Goal: Transaction & Acquisition: Purchase product/service

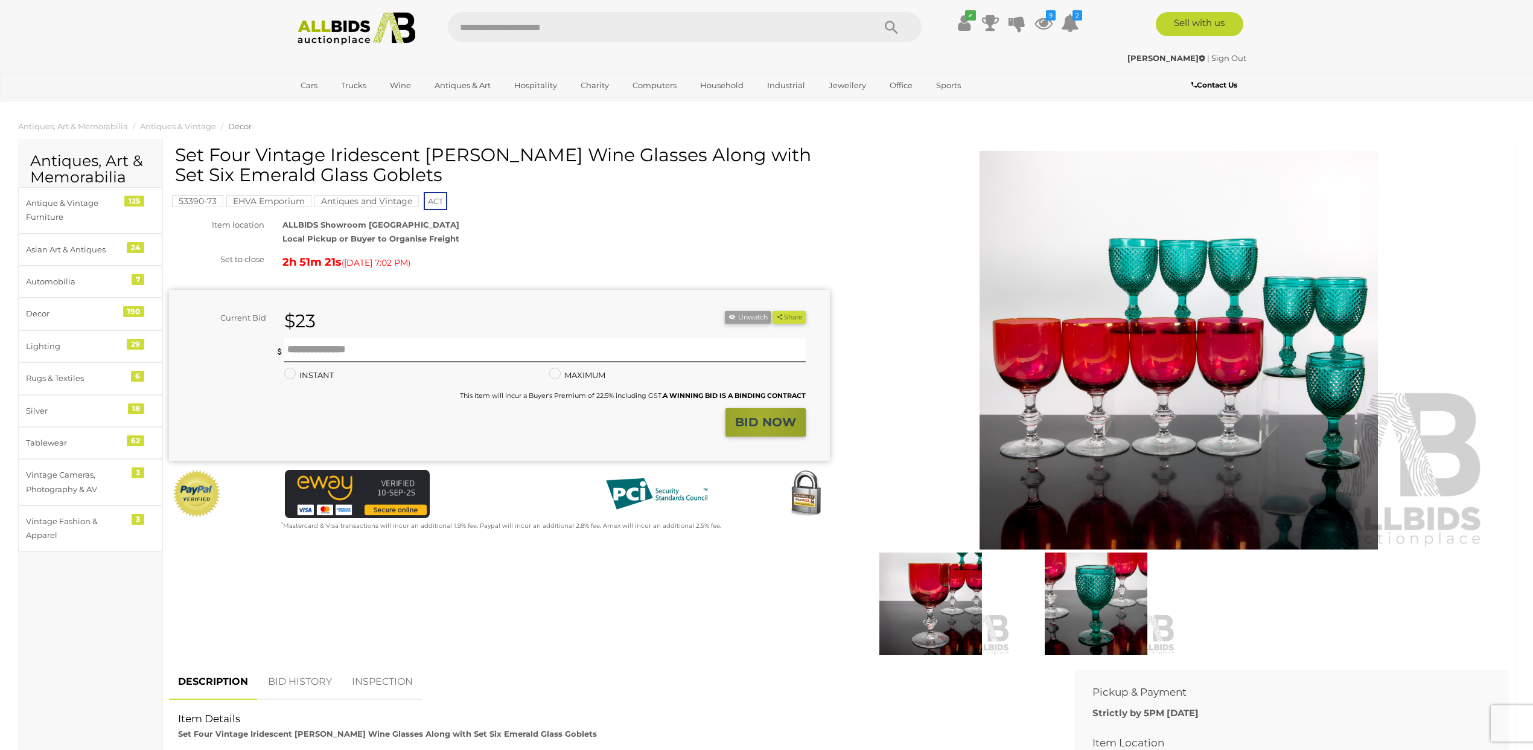
click at [760, 418] on strong "BID NOW" at bounding box center [765, 422] width 61 height 14
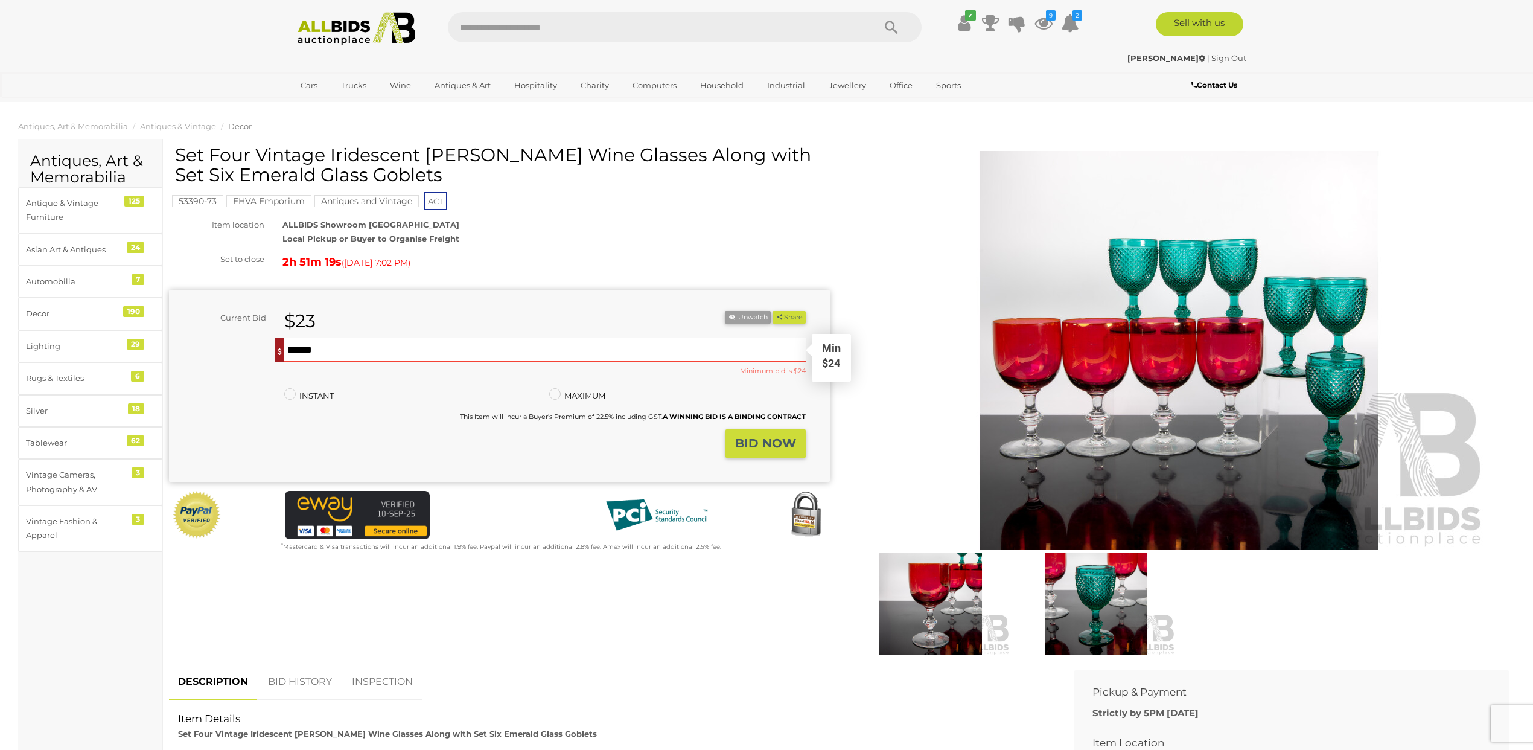
click at [316, 351] on input "text" at bounding box center [544, 350] width 521 height 24
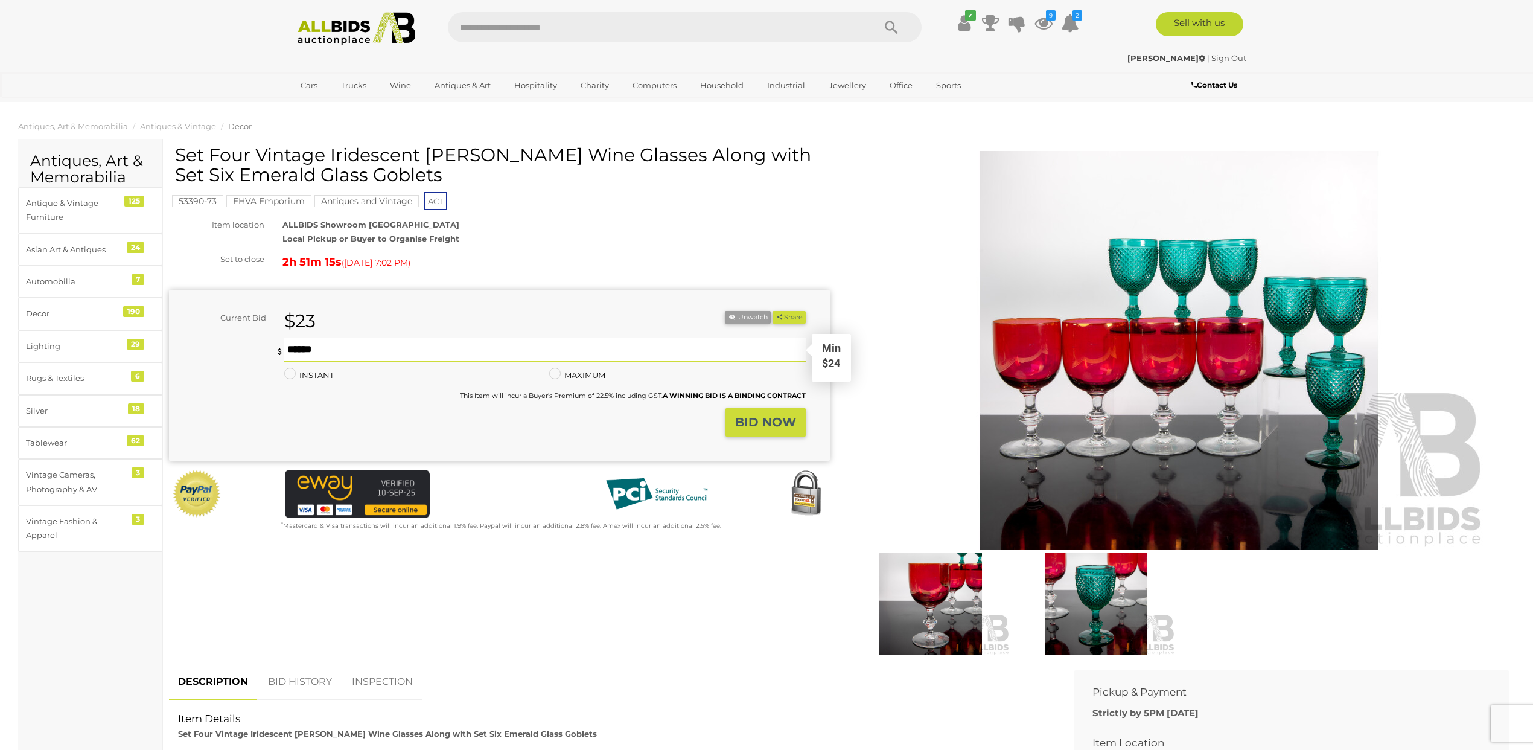
type input "*"
type input "**"
click at [782, 421] on strong "BID NOW" at bounding box center [765, 422] width 61 height 14
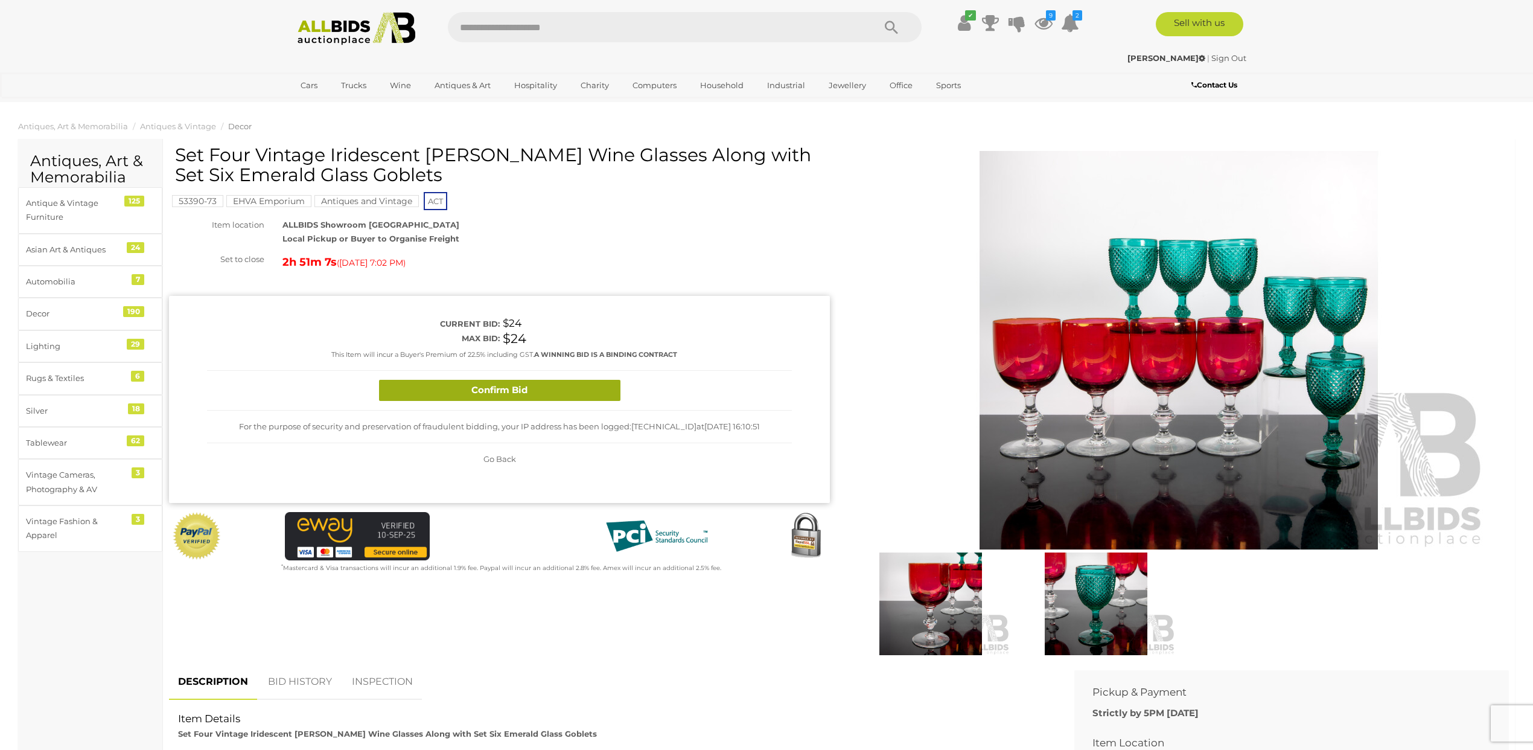
click at [511, 386] on button "Confirm Bid" at bounding box center [499, 390] width 241 height 21
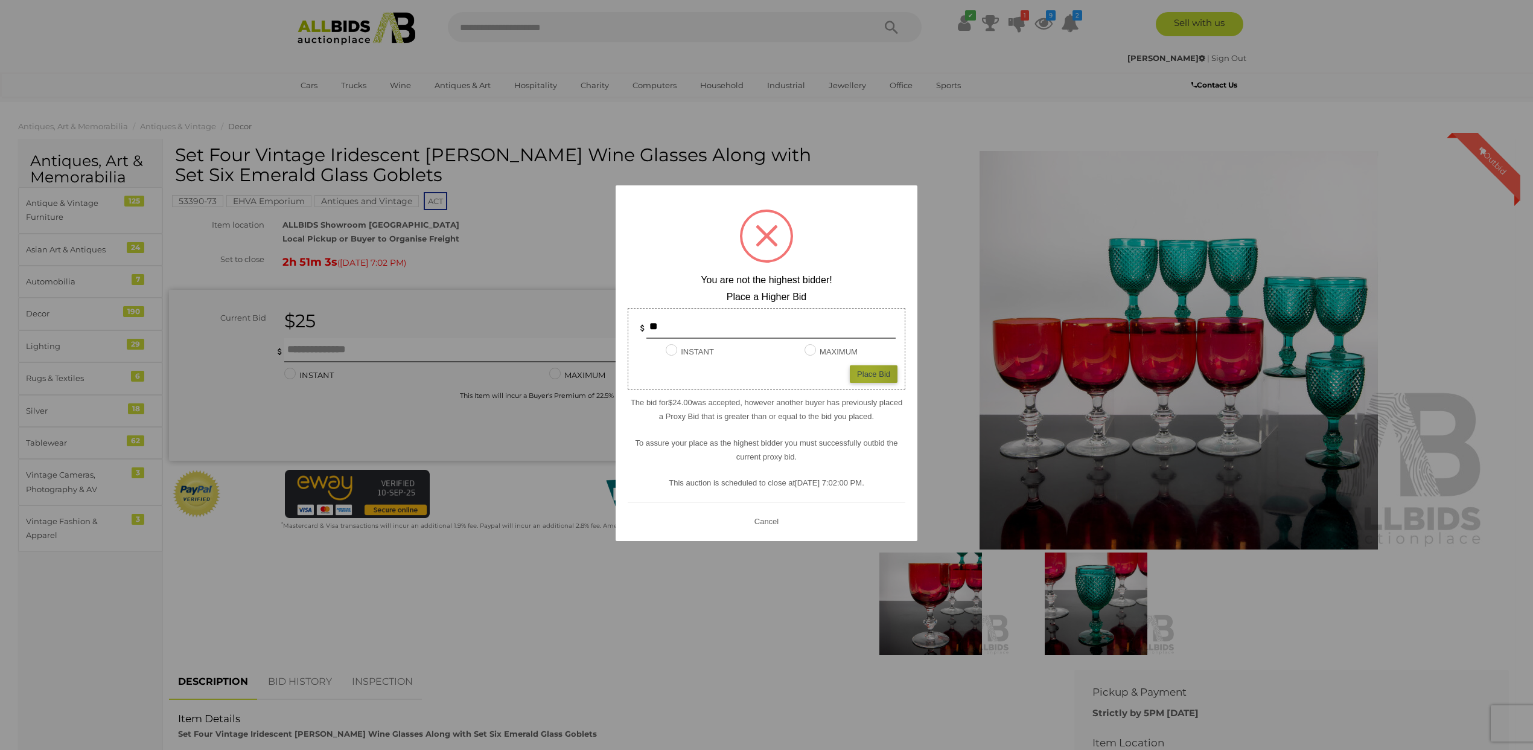
click at [865, 375] on div "Place Bid" at bounding box center [874, 374] width 48 height 18
type input "**"
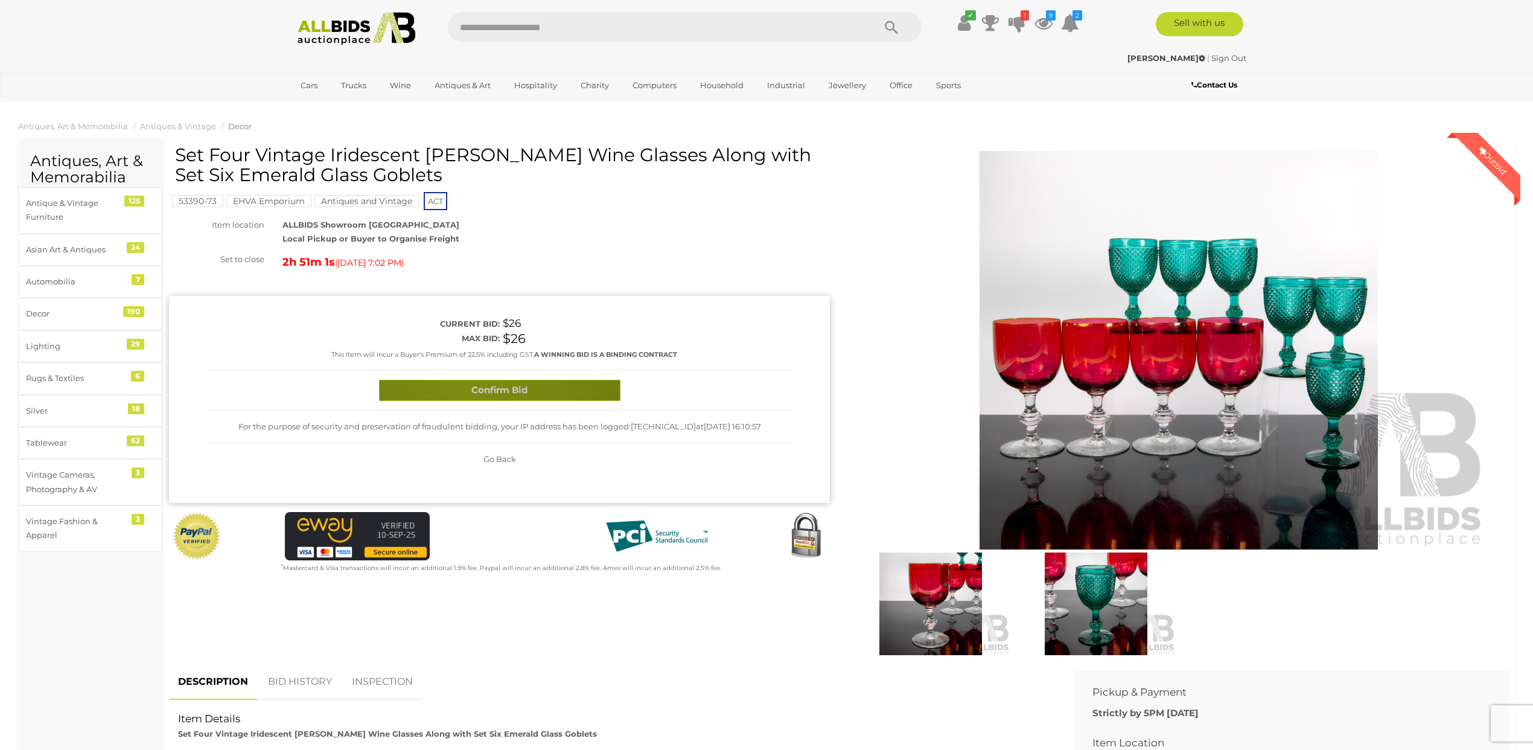
click at [471, 386] on button "Confirm Bid" at bounding box center [499, 390] width 241 height 21
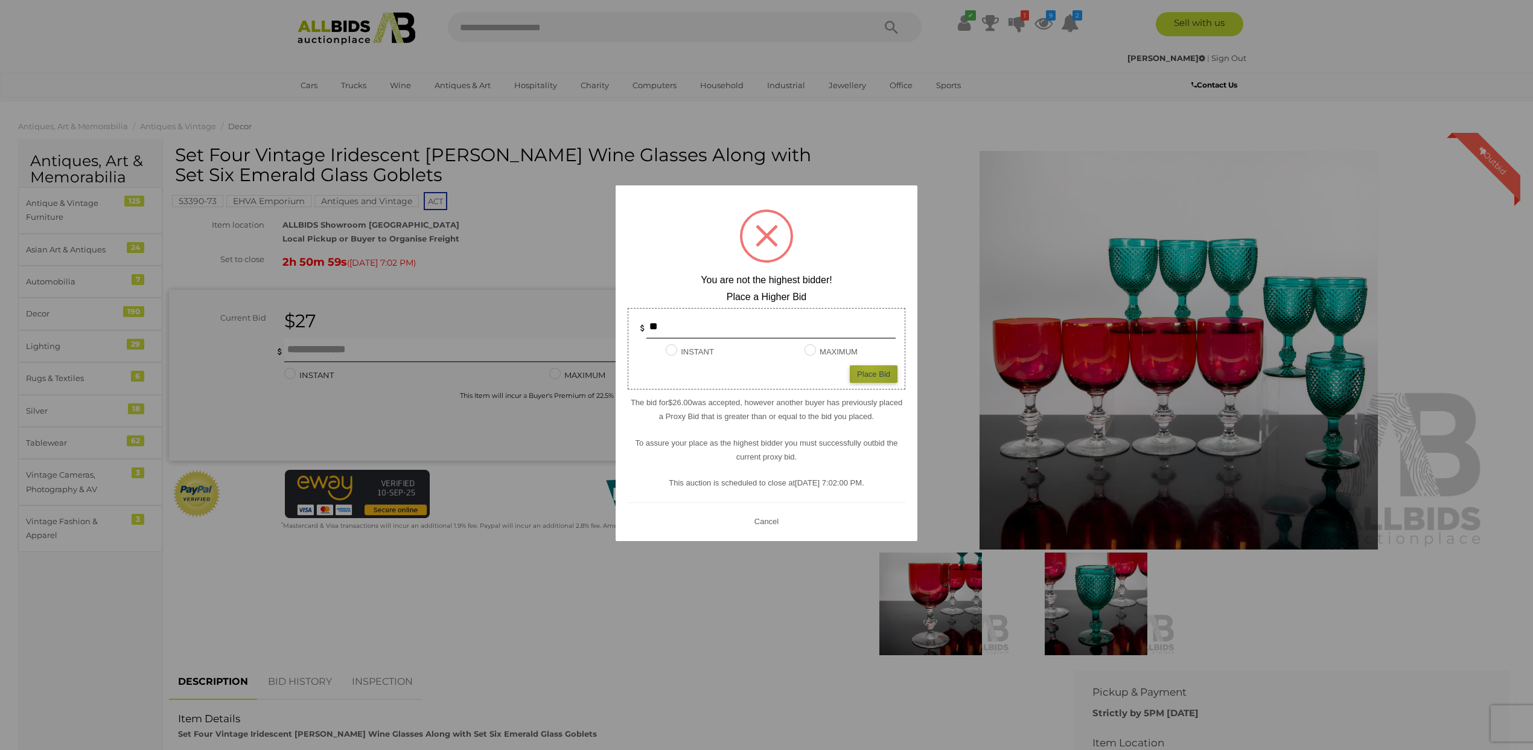
click at [869, 367] on div "Place Bid" at bounding box center [874, 374] width 48 height 18
type input "**"
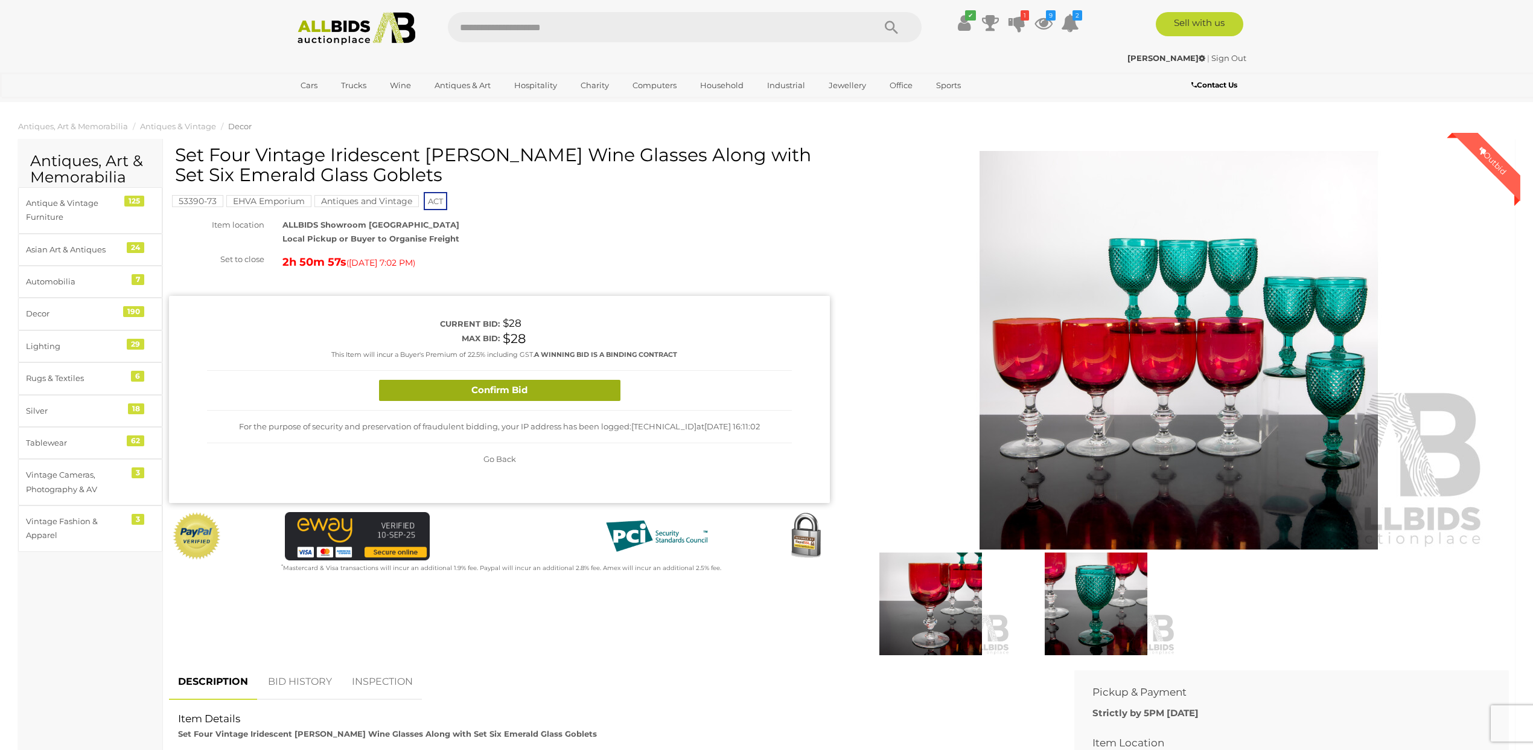
click at [496, 395] on button "Confirm Bid" at bounding box center [499, 390] width 241 height 21
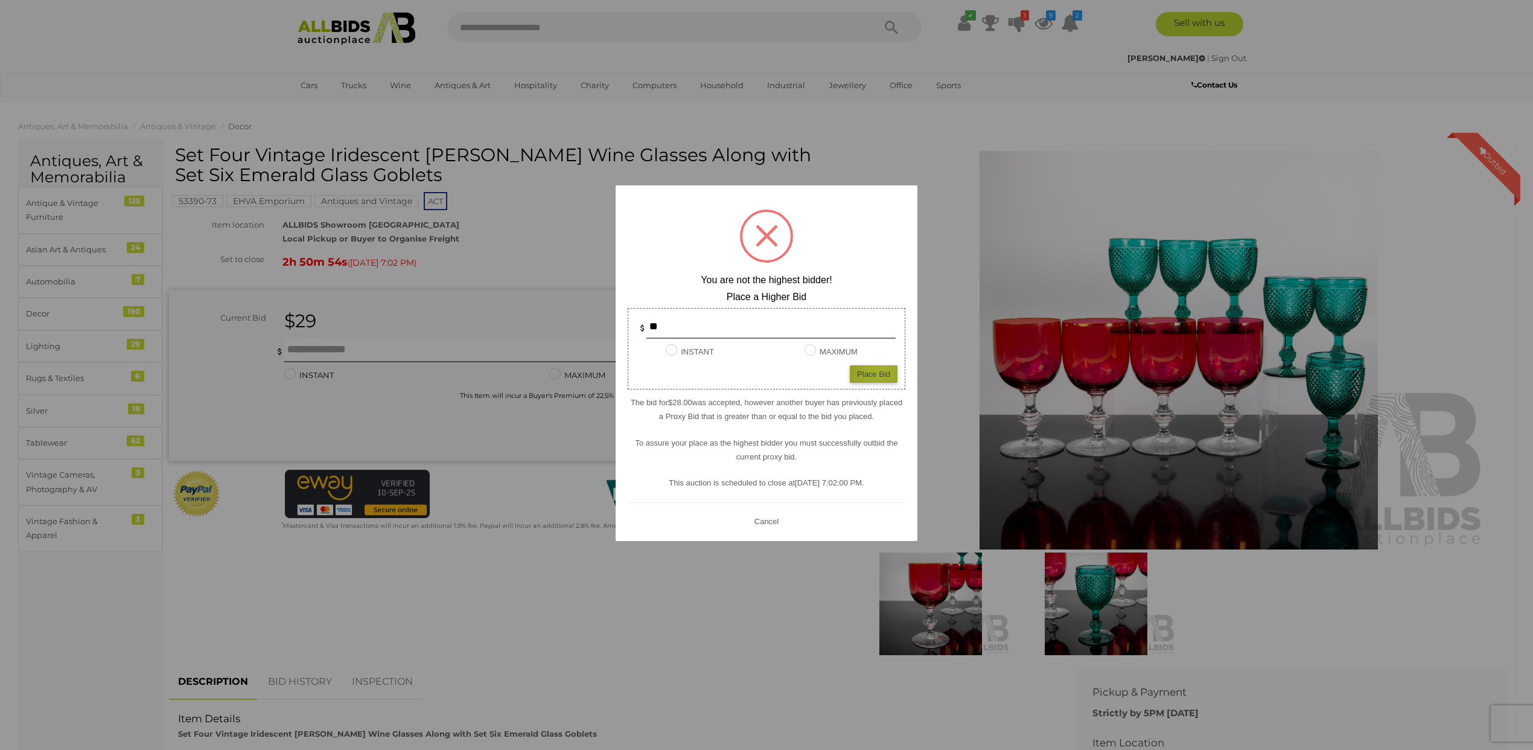
click at [879, 371] on div "Place Bid" at bounding box center [874, 374] width 48 height 18
type input "**"
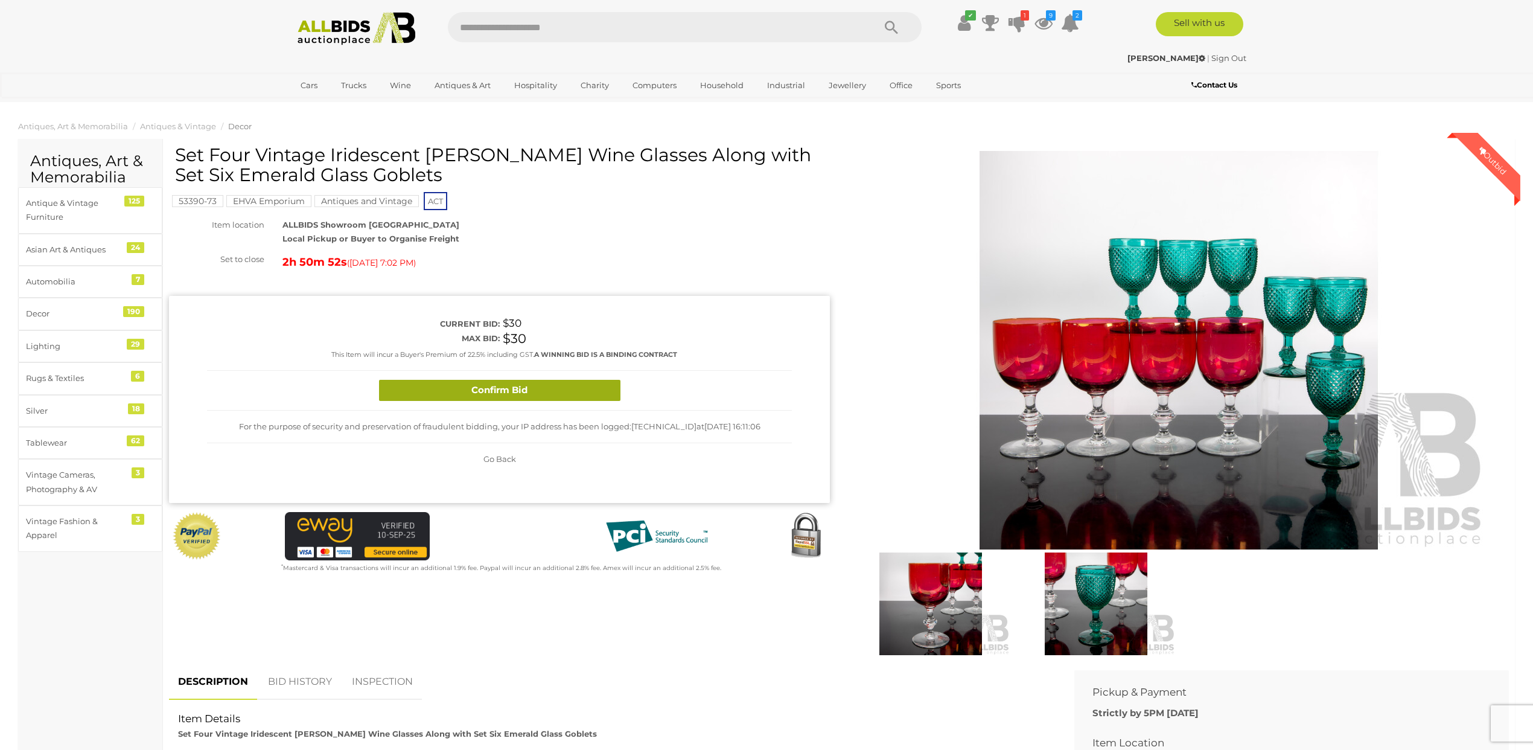
click at [540, 386] on button "Confirm Bid" at bounding box center [499, 390] width 241 height 21
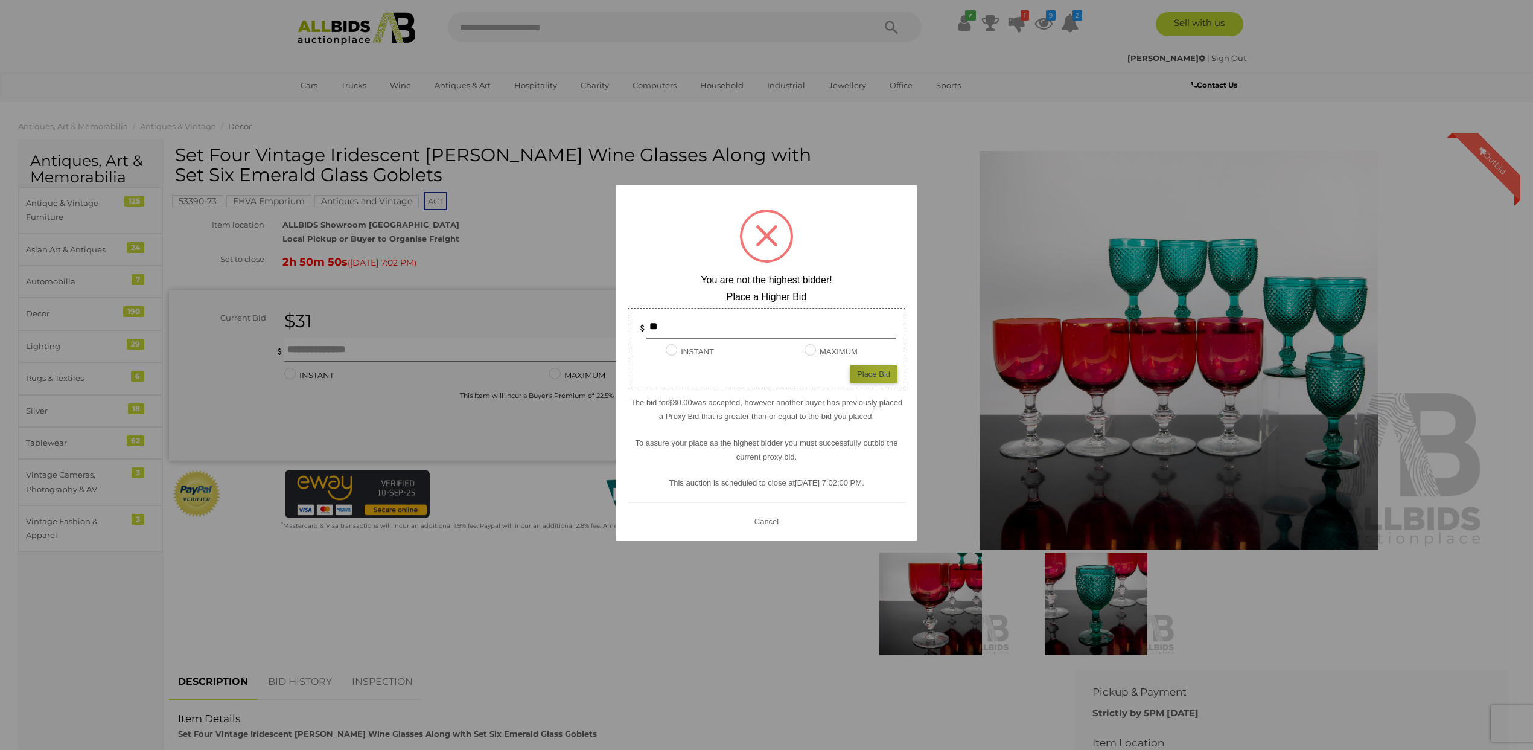
click at [886, 376] on div "Place Bid" at bounding box center [874, 374] width 48 height 18
type input "**"
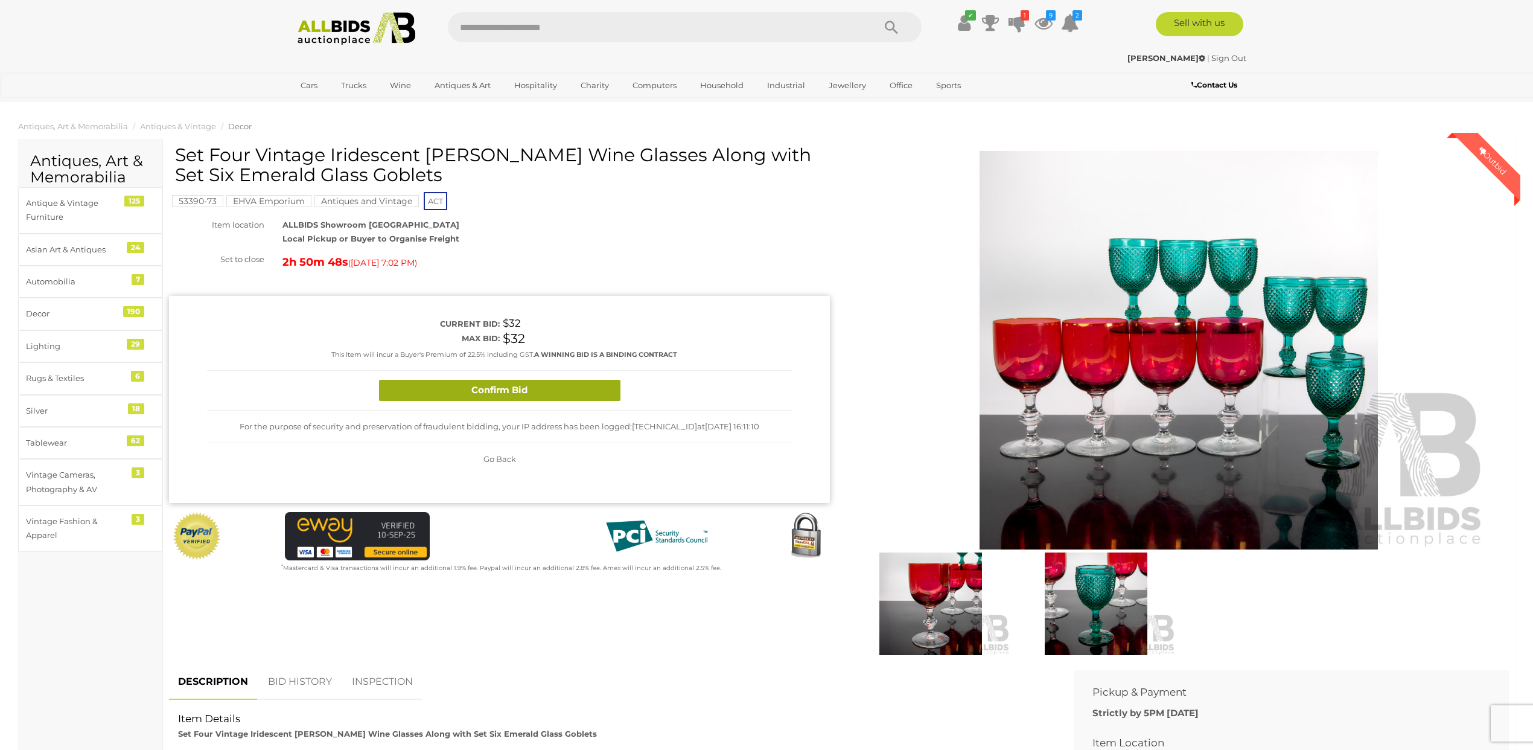
click at [526, 391] on button "Confirm Bid" at bounding box center [499, 390] width 241 height 21
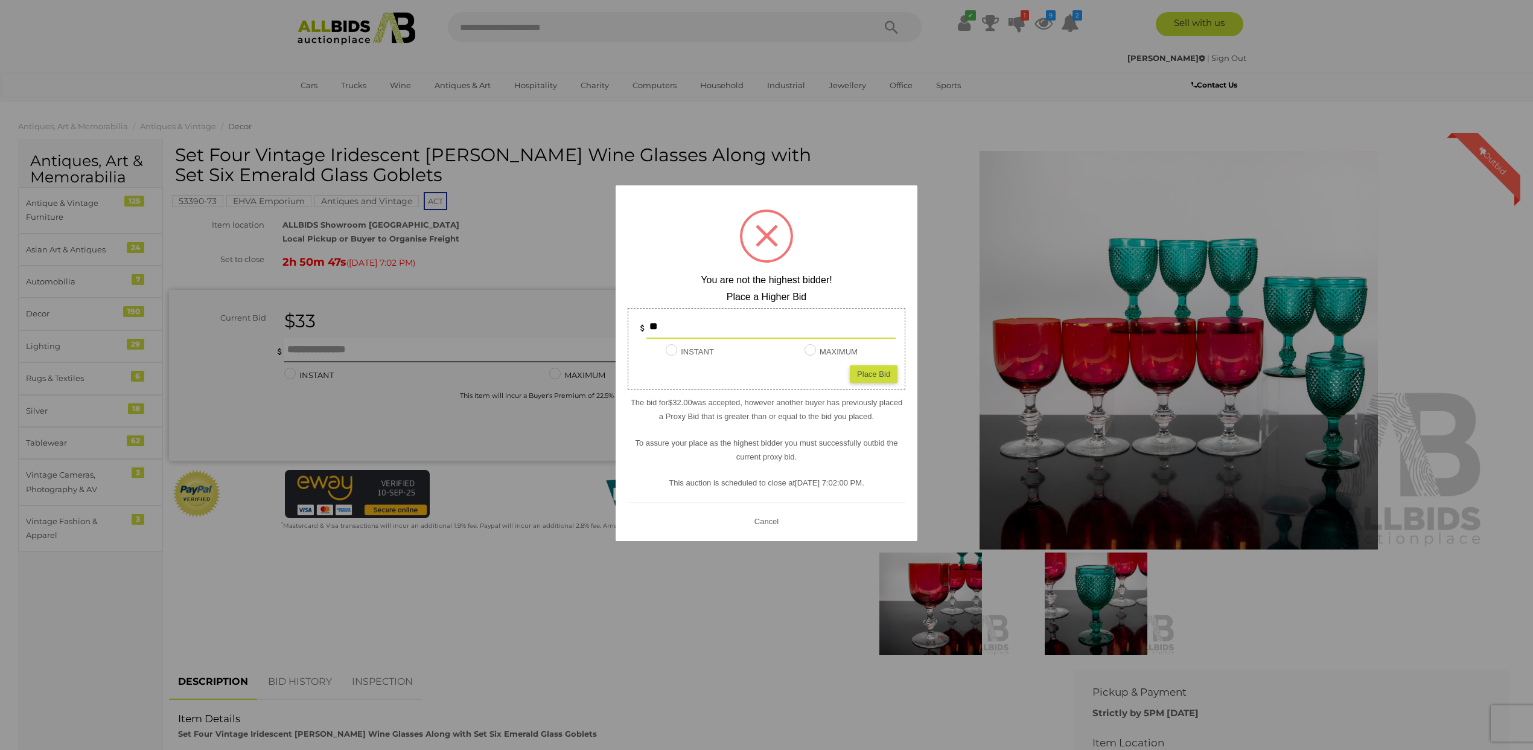
click at [858, 372] on div "Place Bid" at bounding box center [874, 374] width 48 height 18
type input "**"
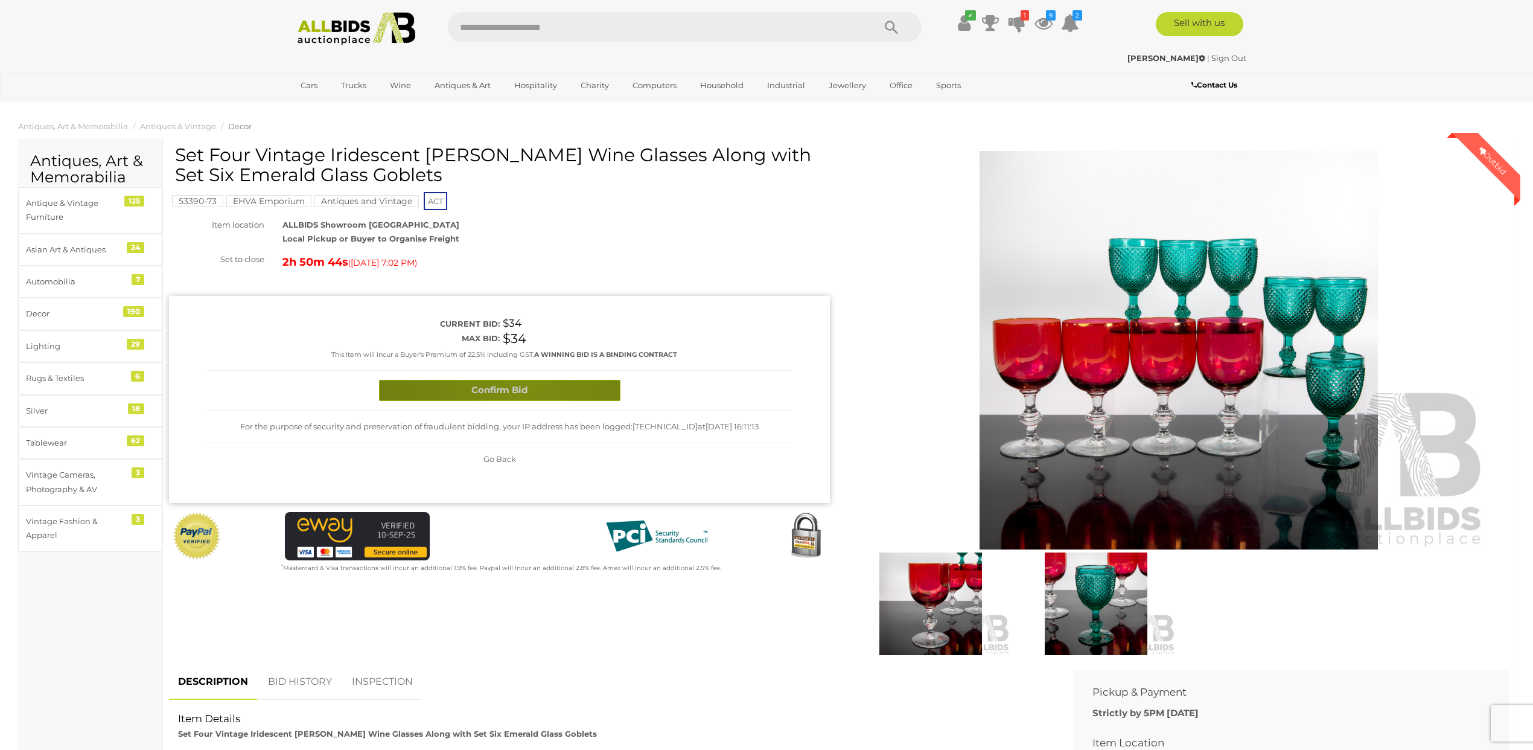
click at [525, 386] on button "Confirm Bid" at bounding box center [499, 390] width 241 height 21
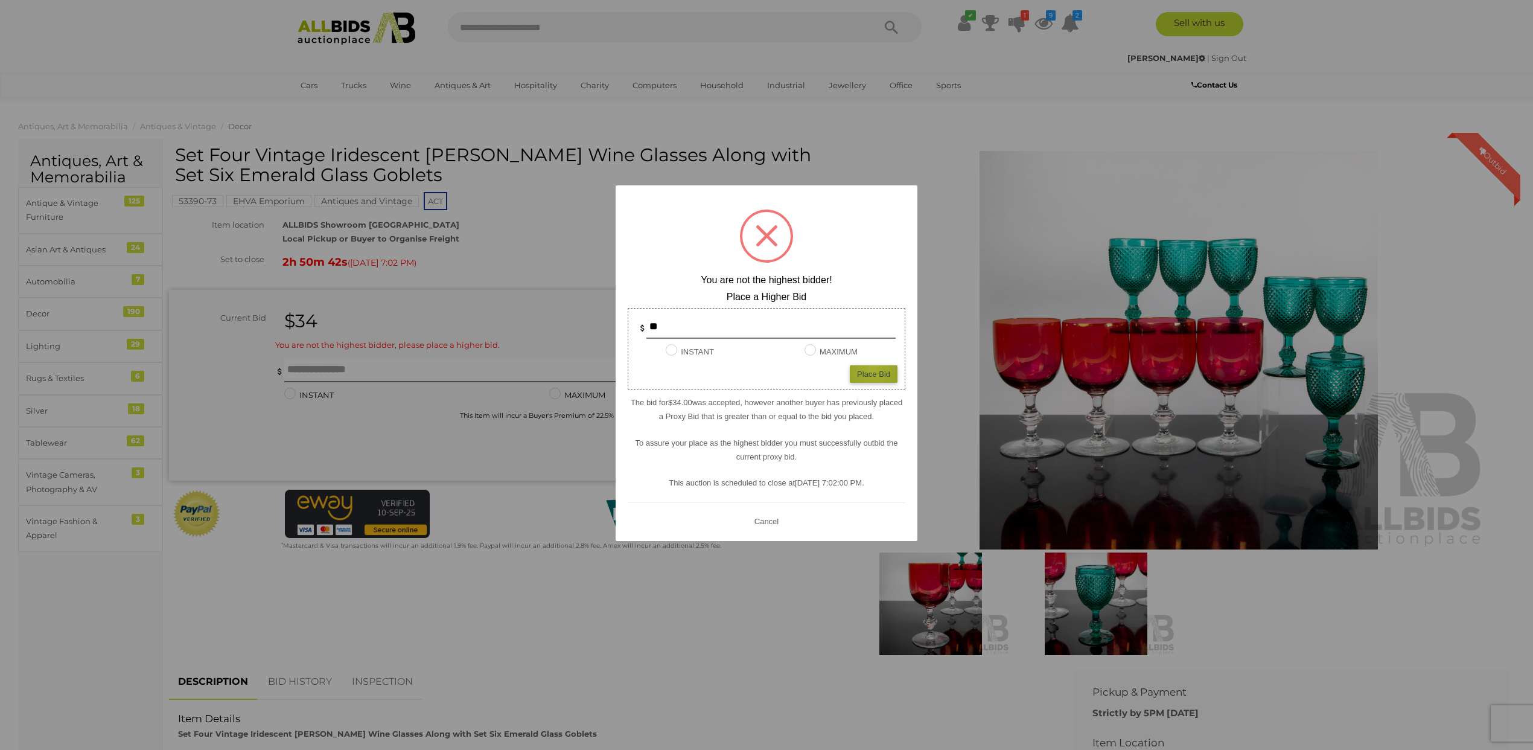
click at [873, 368] on div "Place Bid" at bounding box center [874, 374] width 48 height 18
type input "**"
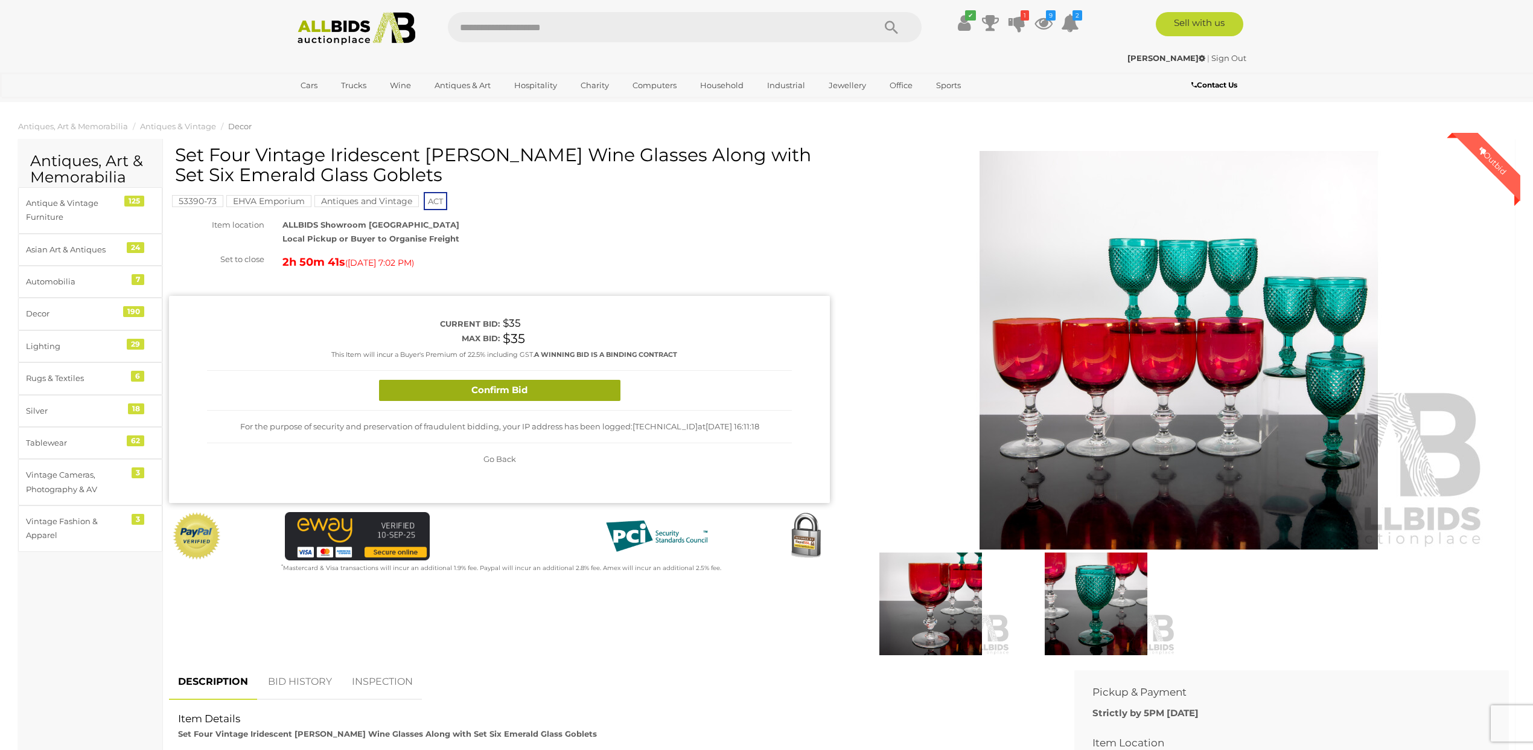
click at [567, 389] on button "Confirm Bid" at bounding box center [499, 390] width 241 height 21
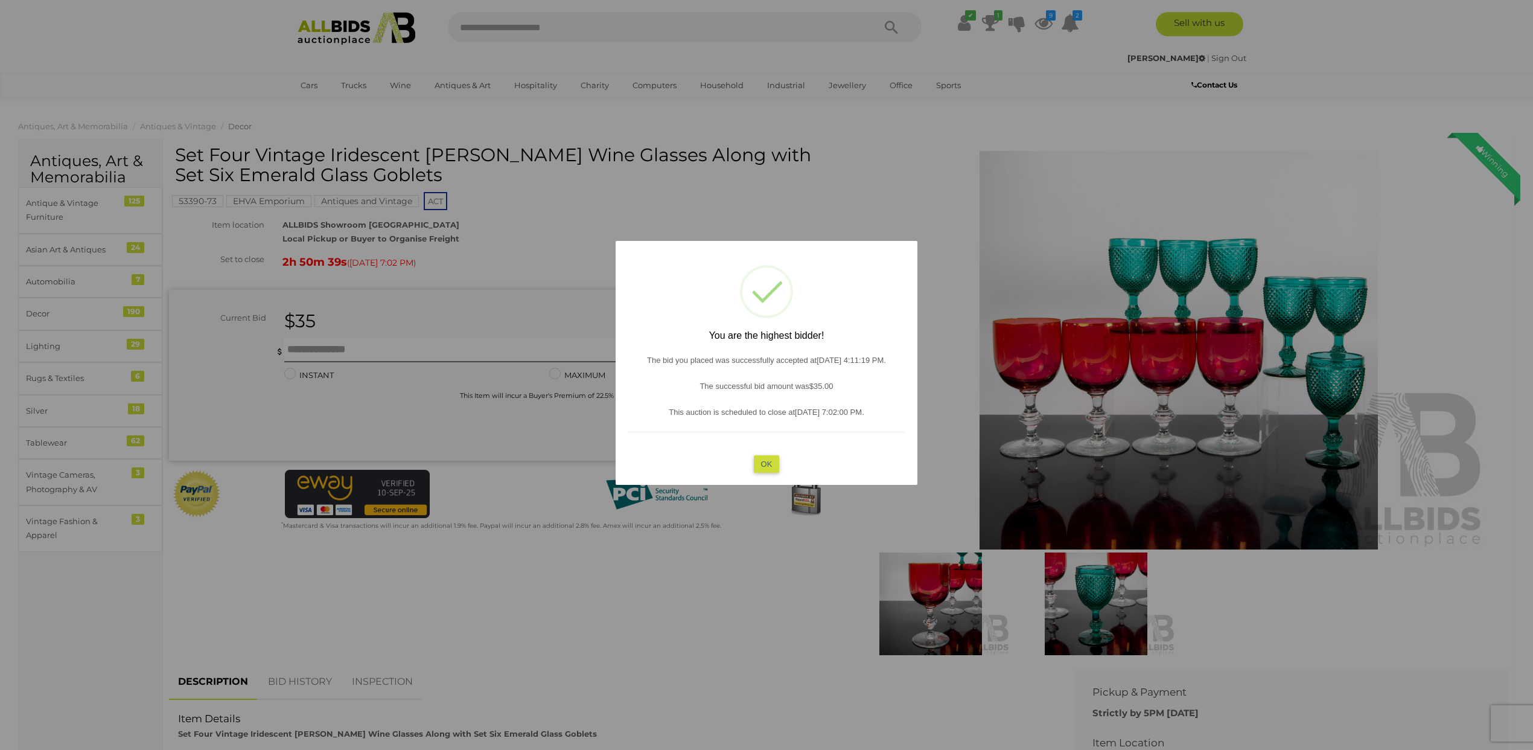
click at [769, 459] on button "OK" at bounding box center [767, 464] width 26 height 18
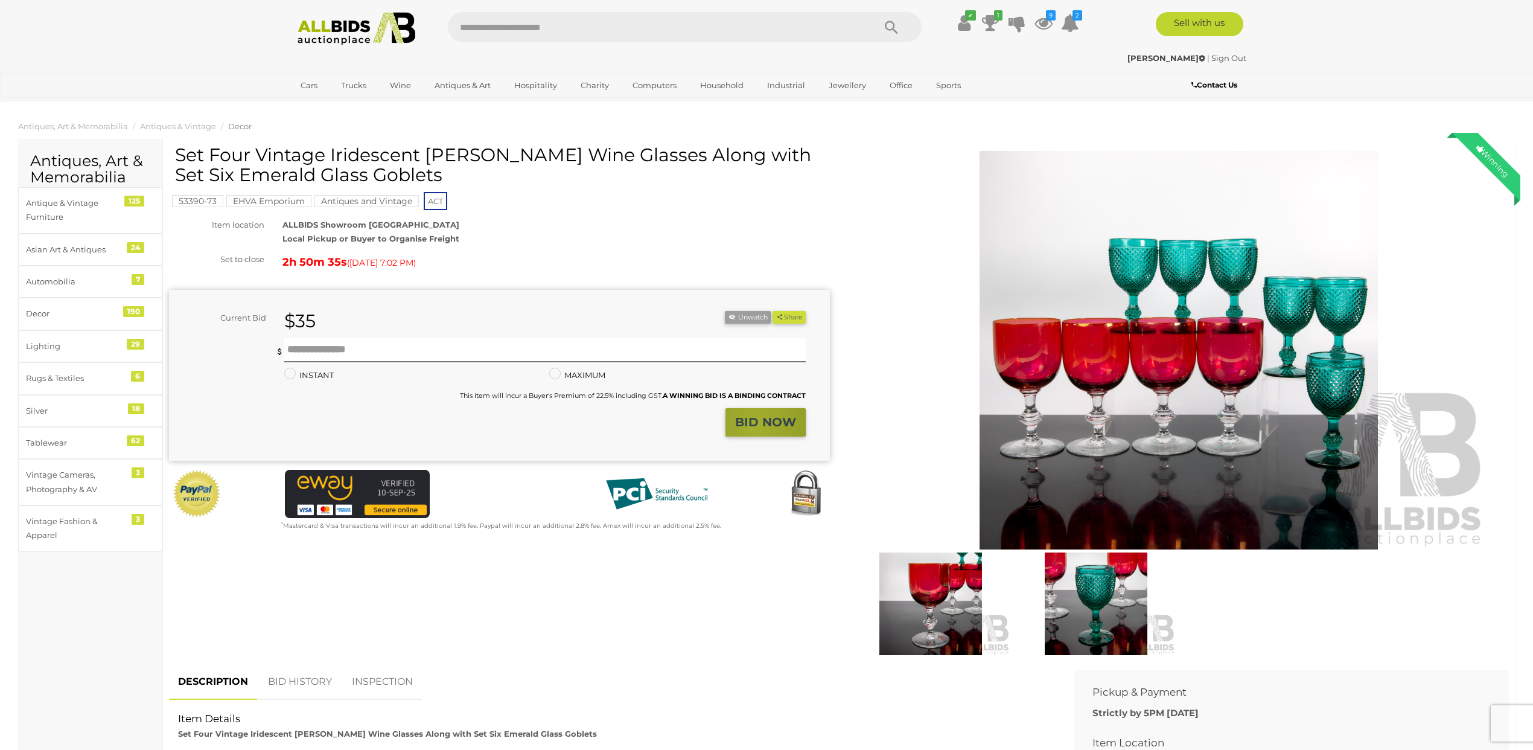
click at [756, 425] on strong "BID NOW" at bounding box center [765, 422] width 61 height 14
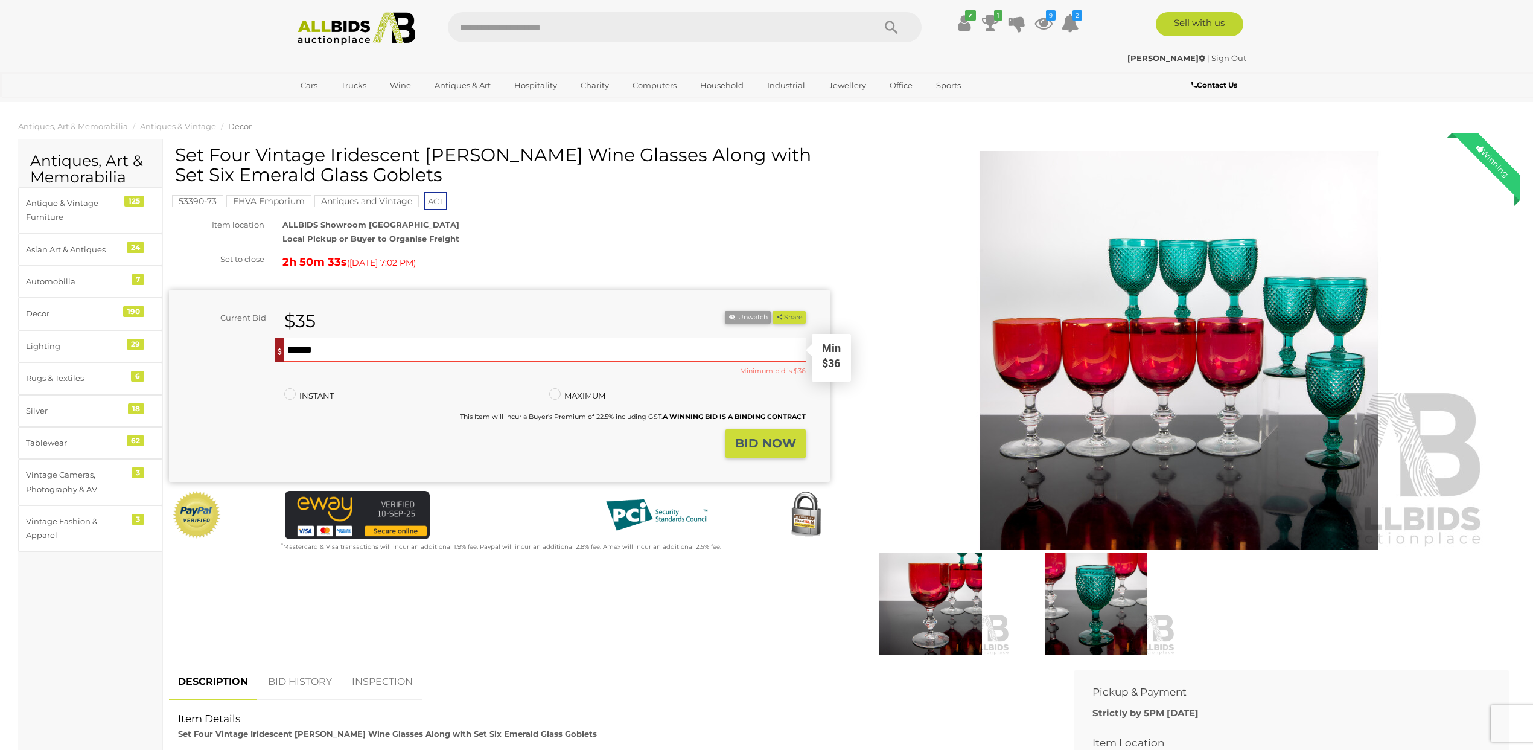
click at [301, 351] on input "text" at bounding box center [544, 350] width 521 height 24
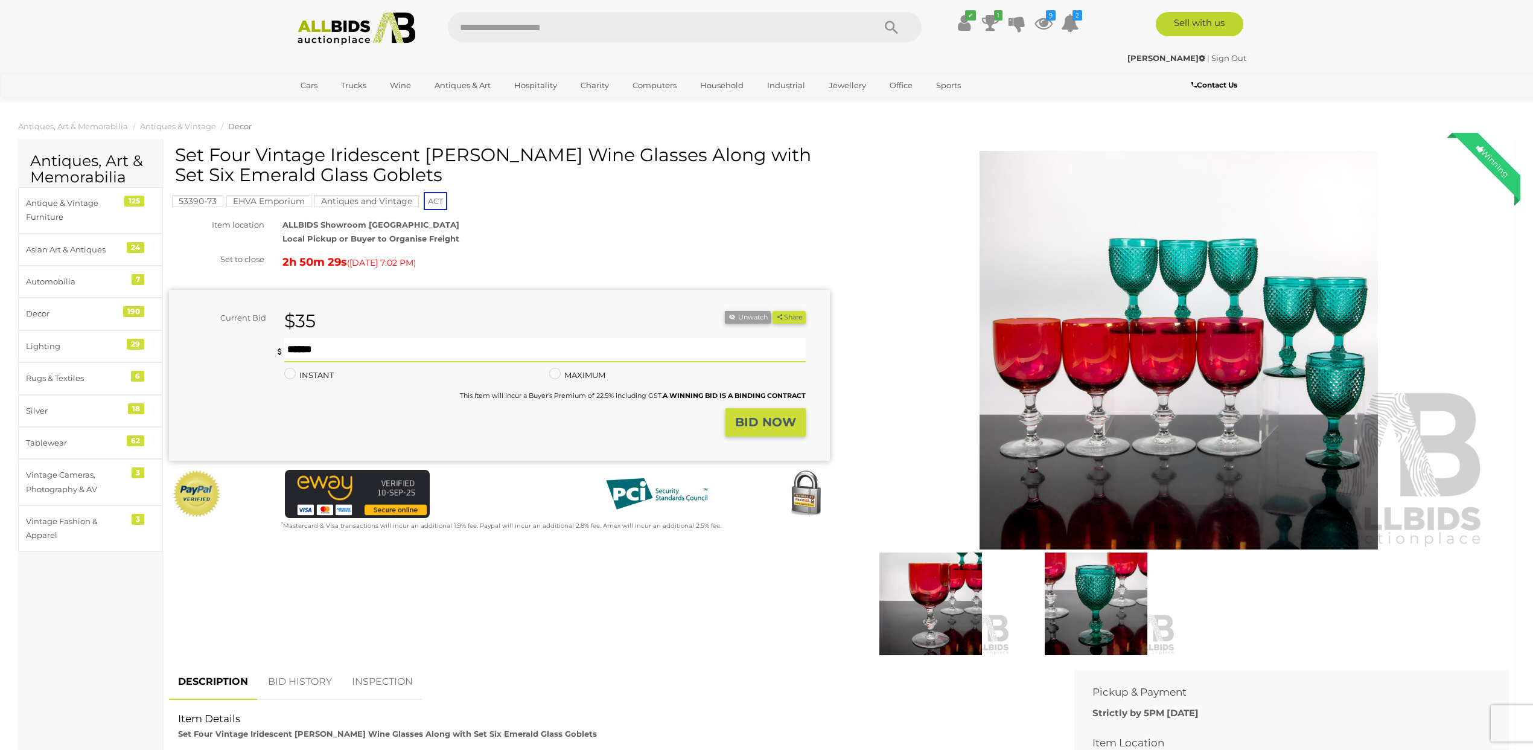
type input "**"
click at [779, 425] on strong "BID NOW" at bounding box center [765, 422] width 61 height 14
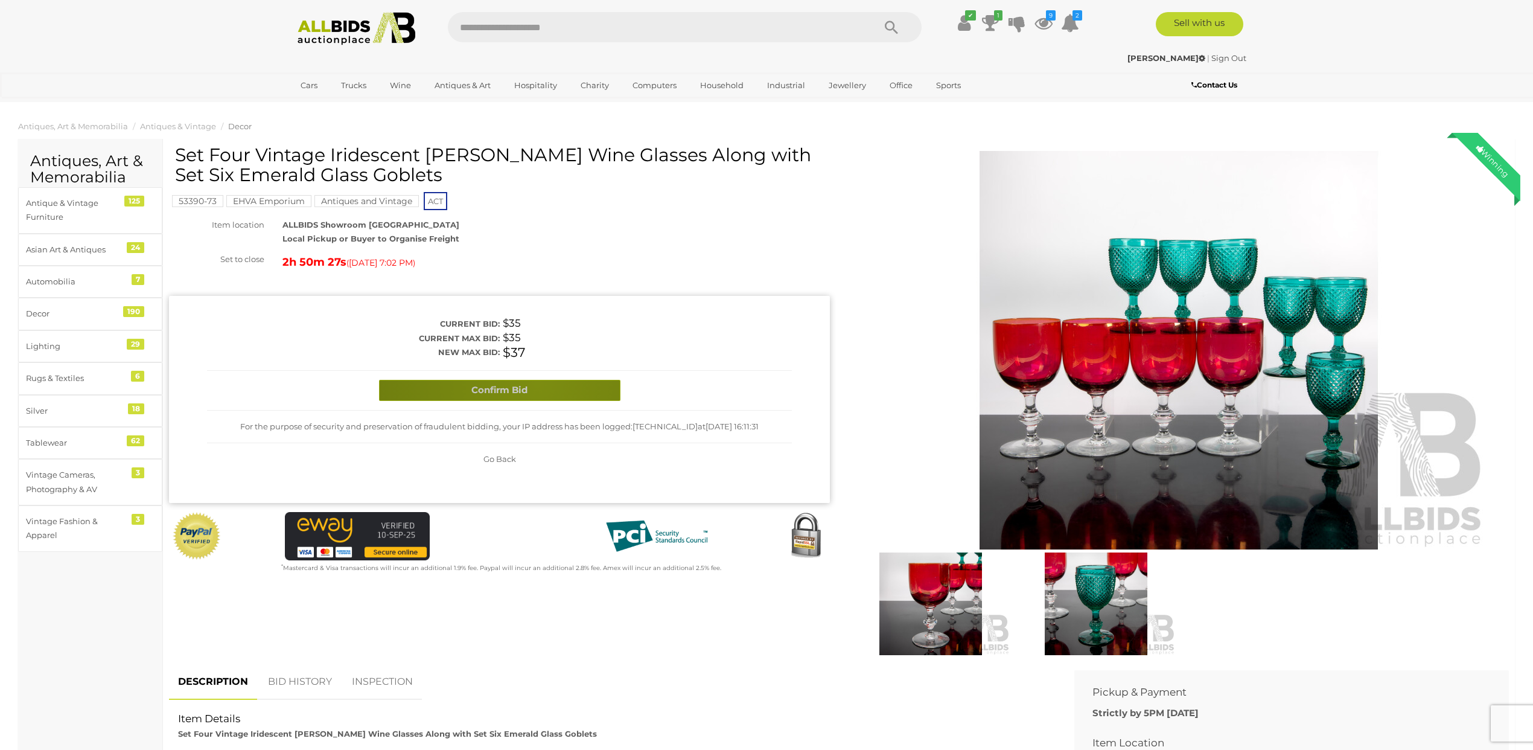
click at [537, 384] on button "Confirm Bid" at bounding box center [499, 390] width 241 height 21
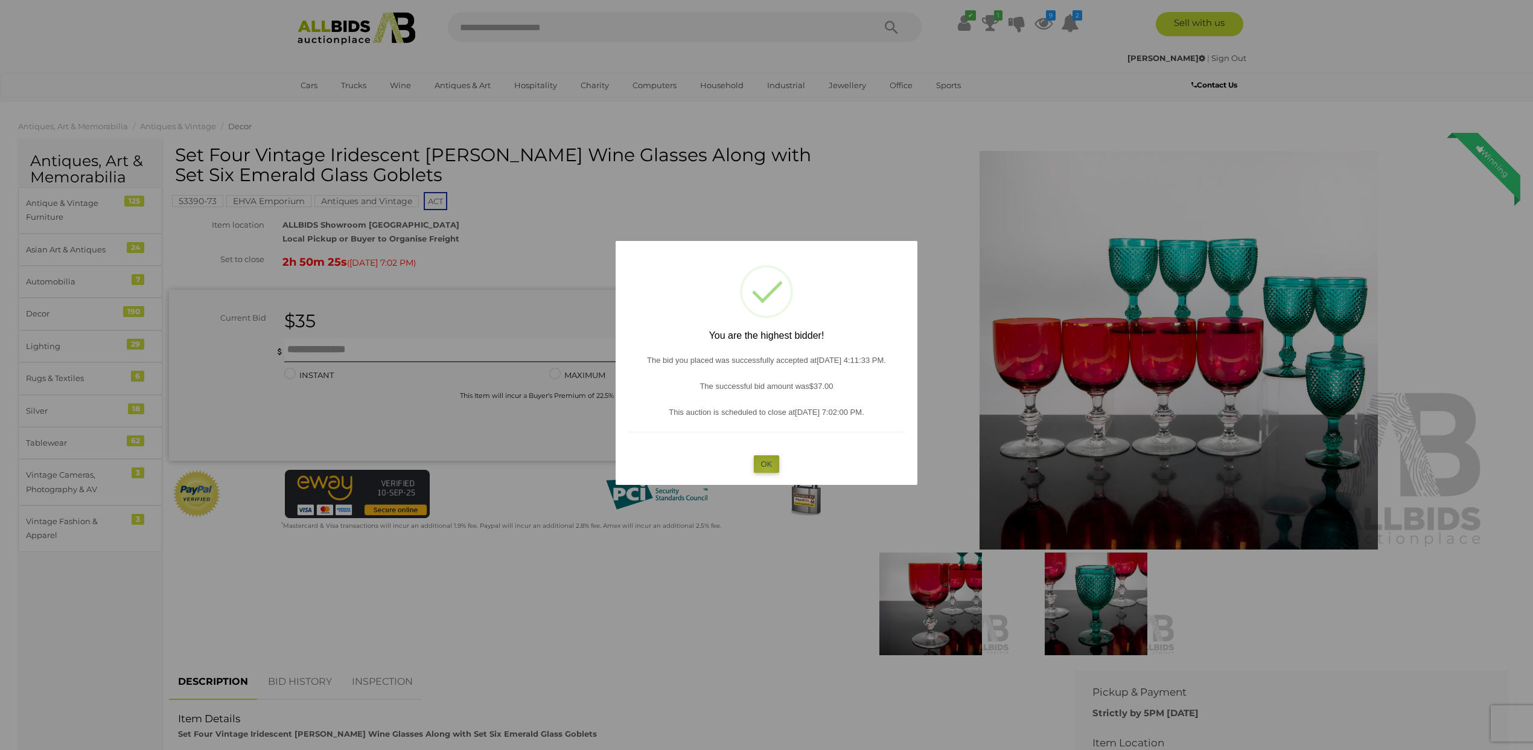
click at [766, 470] on button "OK" at bounding box center [767, 464] width 26 height 18
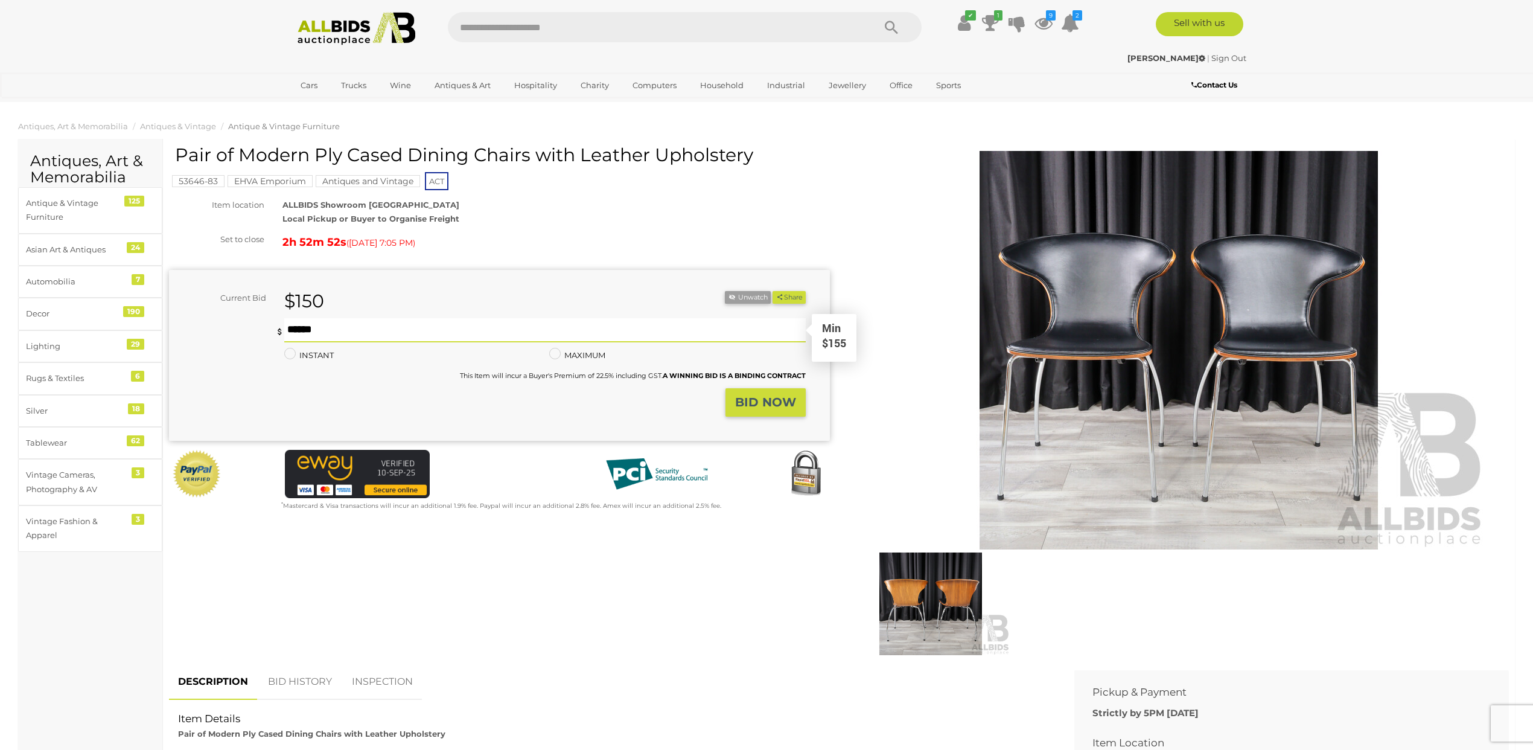
click at [313, 330] on input "text" at bounding box center [544, 330] width 521 height 24
click at [744, 404] on strong "BID NOW" at bounding box center [765, 402] width 61 height 14
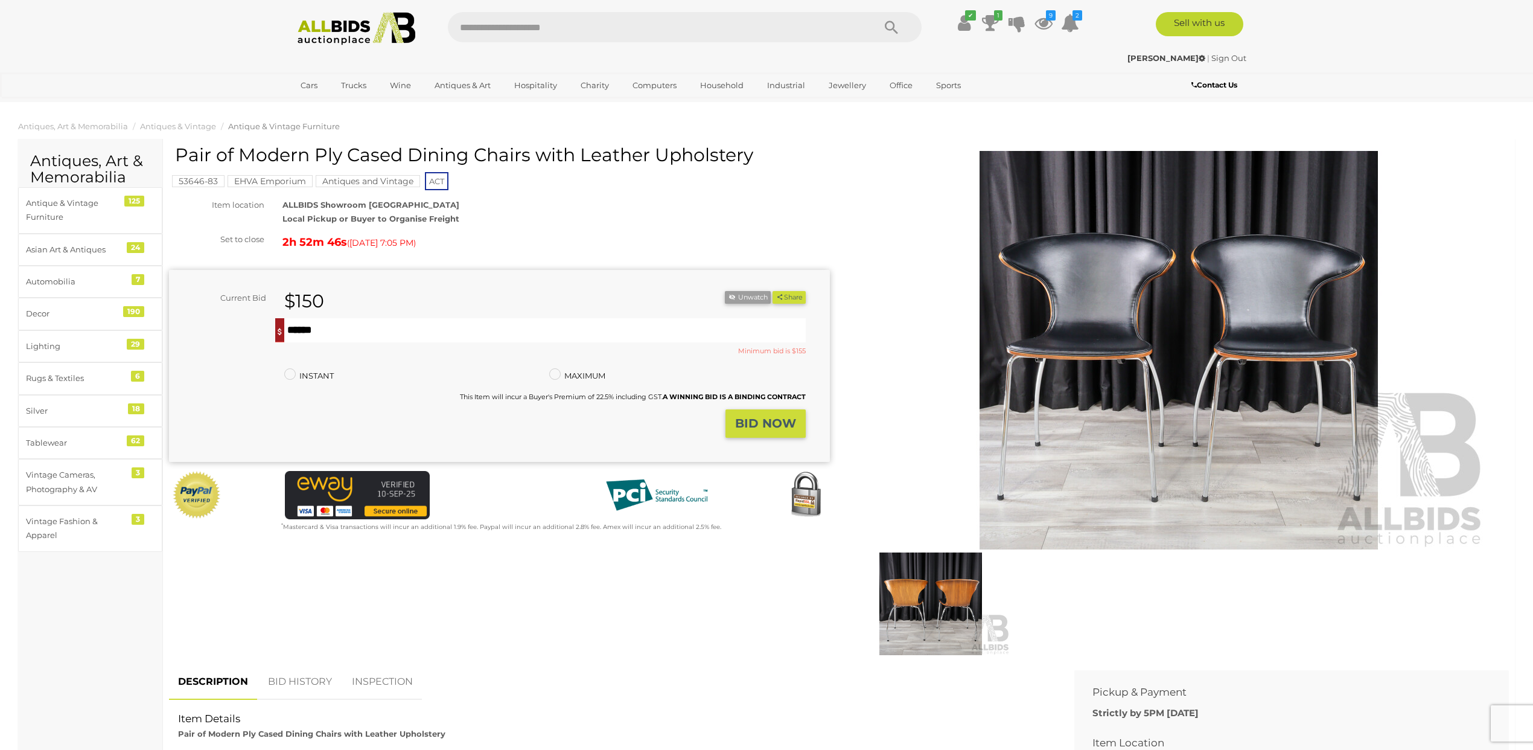
click at [744, 420] on strong "BID NOW" at bounding box center [765, 423] width 61 height 14
click at [302, 331] on input "***" at bounding box center [544, 330] width 521 height 24
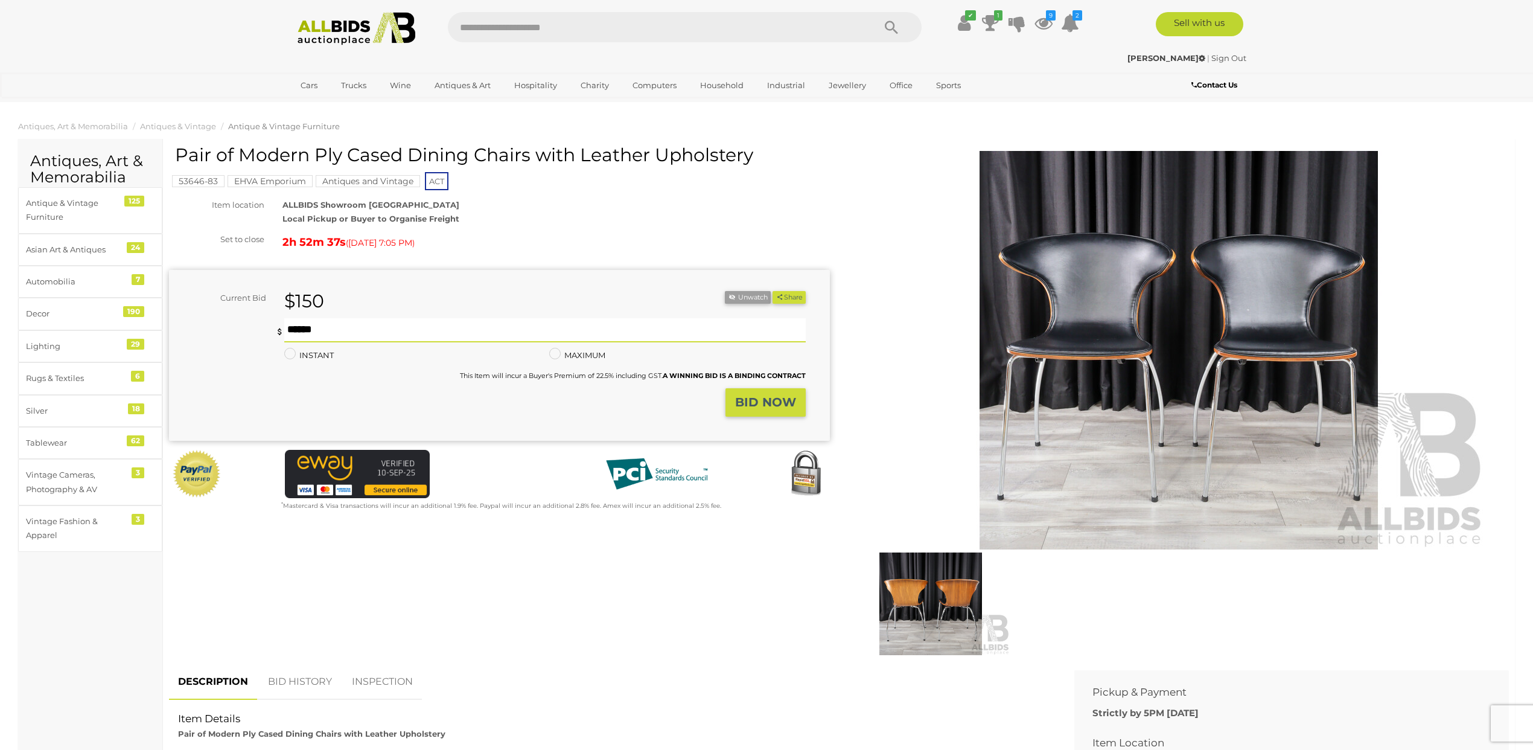
type input "***"
click at [730, 397] on button "BID NOW" at bounding box center [765, 402] width 80 height 28
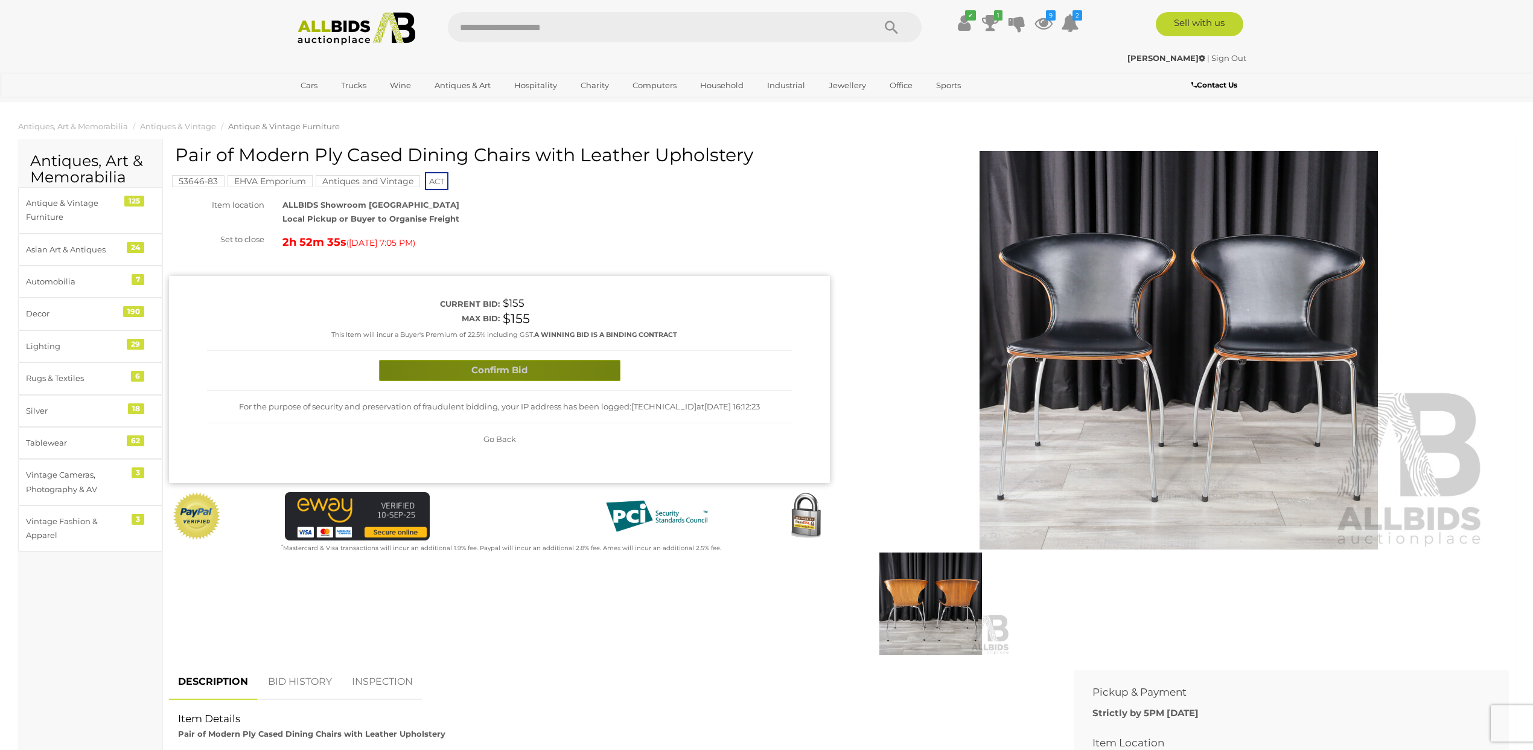
click at [498, 372] on button "Confirm Bid" at bounding box center [499, 370] width 241 height 21
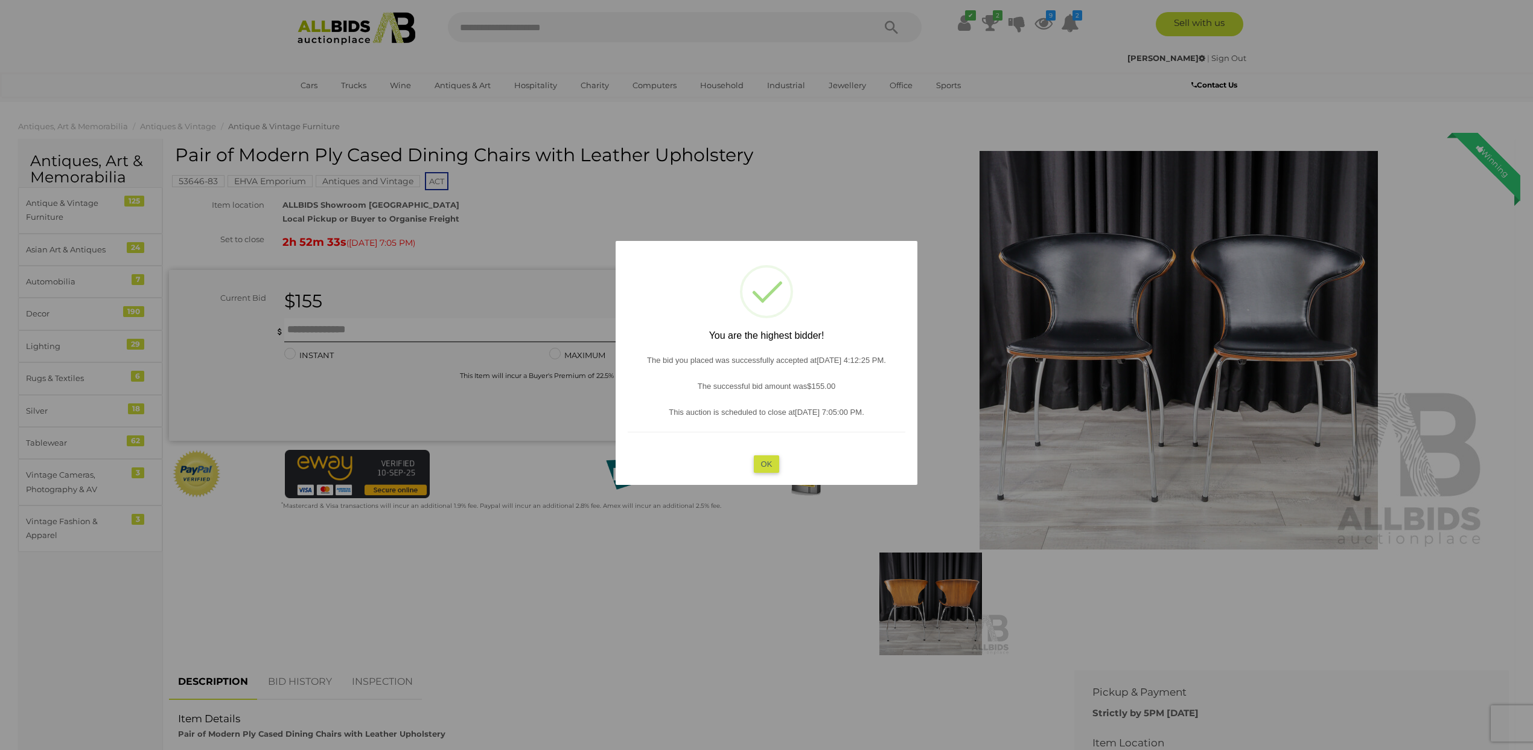
click at [774, 465] on button "OK" at bounding box center [767, 464] width 26 height 18
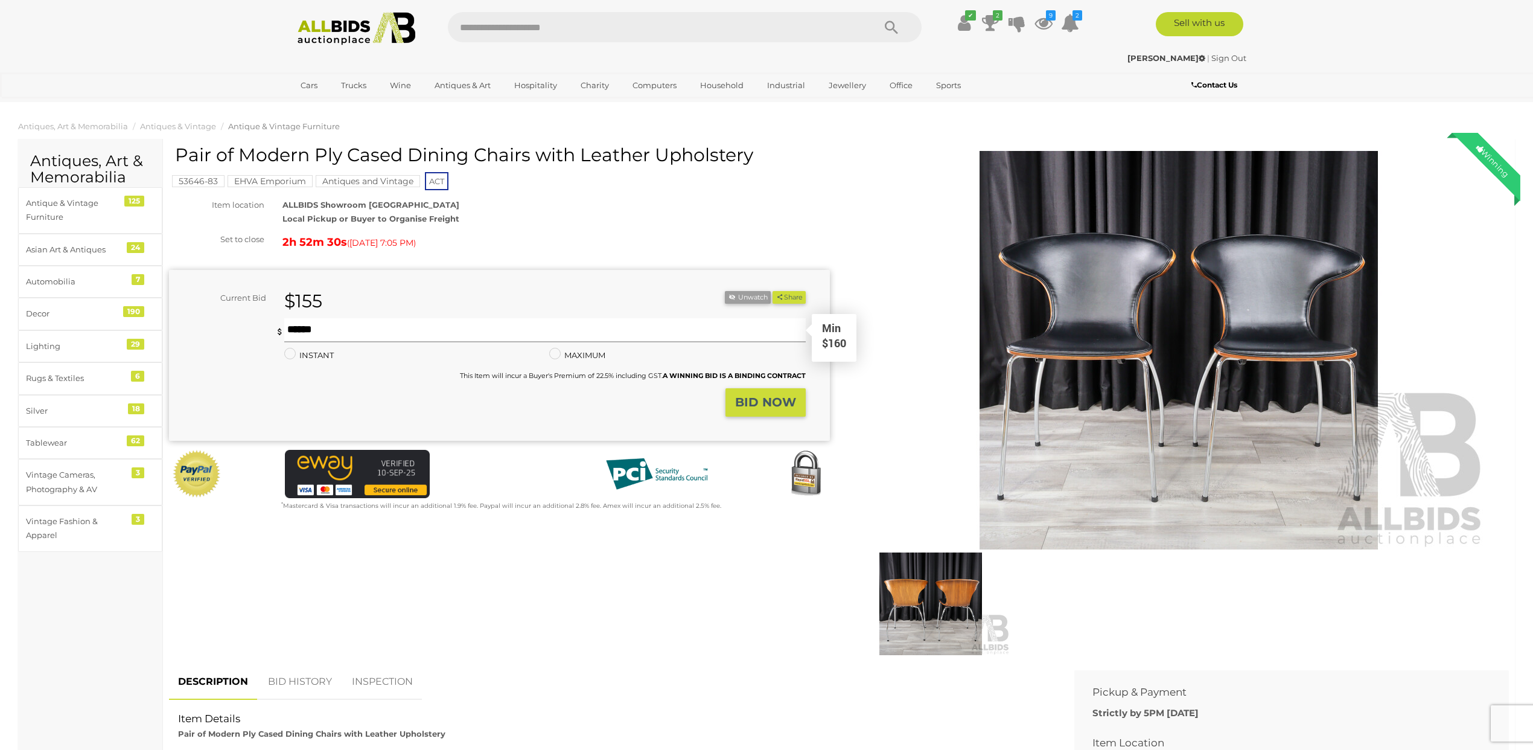
click at [309, 327] on input "text" at bounding box center [544, 330] width 521 height 24
type input "***"
click at [762, 398] on strong "BID NOW" at bounding box center [765, 402] width 61 height 14
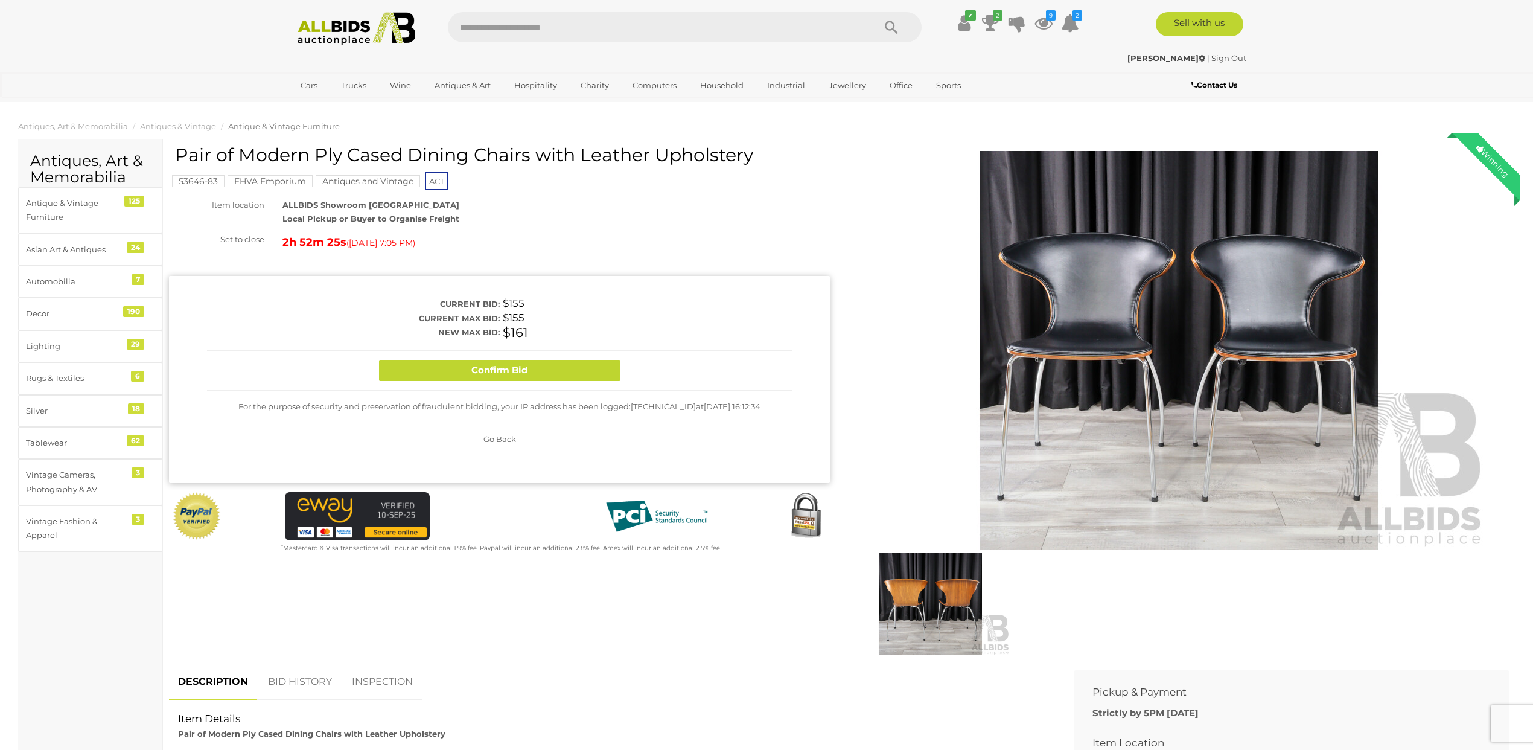
click at [762, 398] on div "For the purpose of security and preservation of fraudulent bidding, your IP add…" at bounding box center [499, 406] width 585 height 33
click at [511, 370] on button "Confirm Bid" at bounding box center [499, 370] width 241 height 21
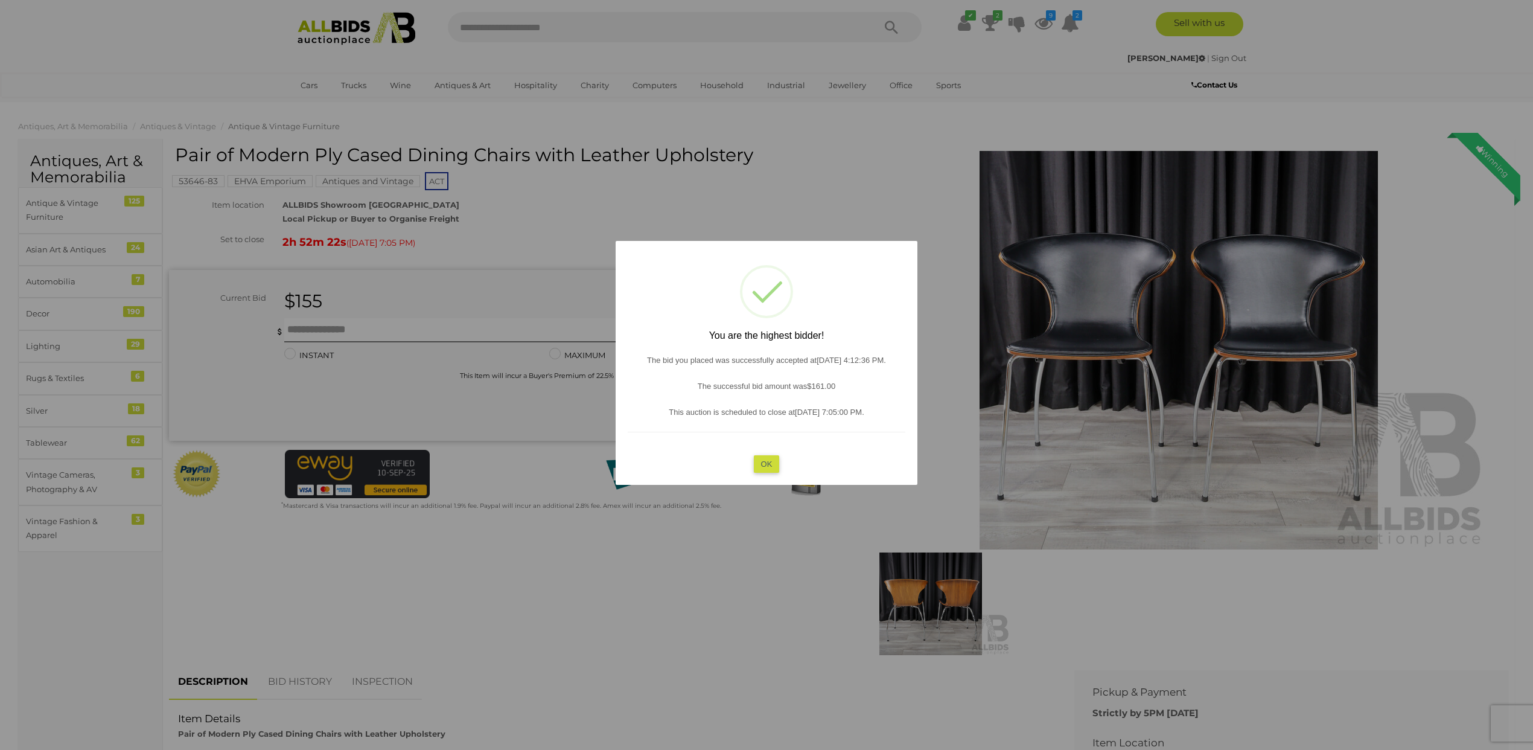
click at [769, 470] on button "OK" at bounding box center [767, 464] width 26 height 18
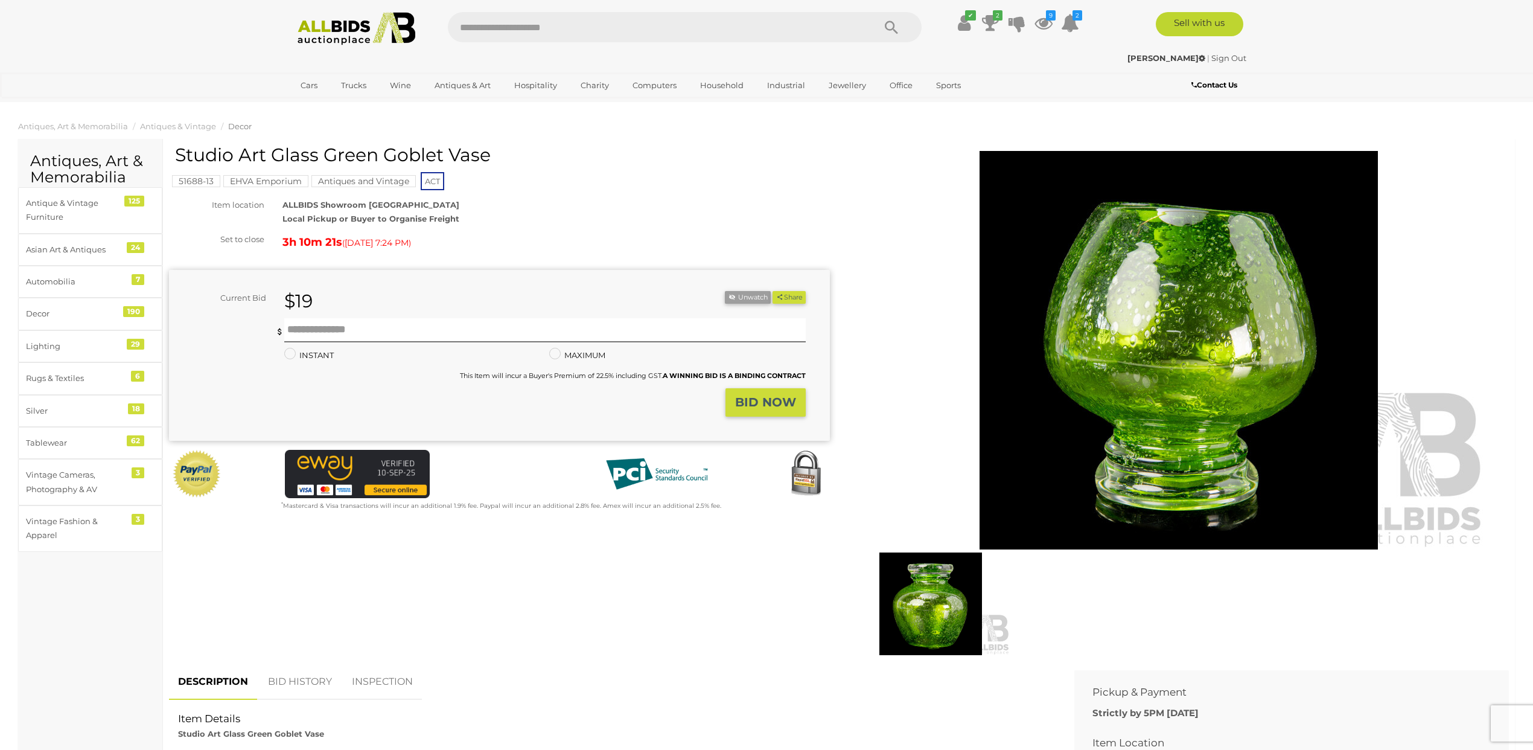
click at [742, 397] on strong "BID NOW" at bounding box center [765, 402] width 61 height 14
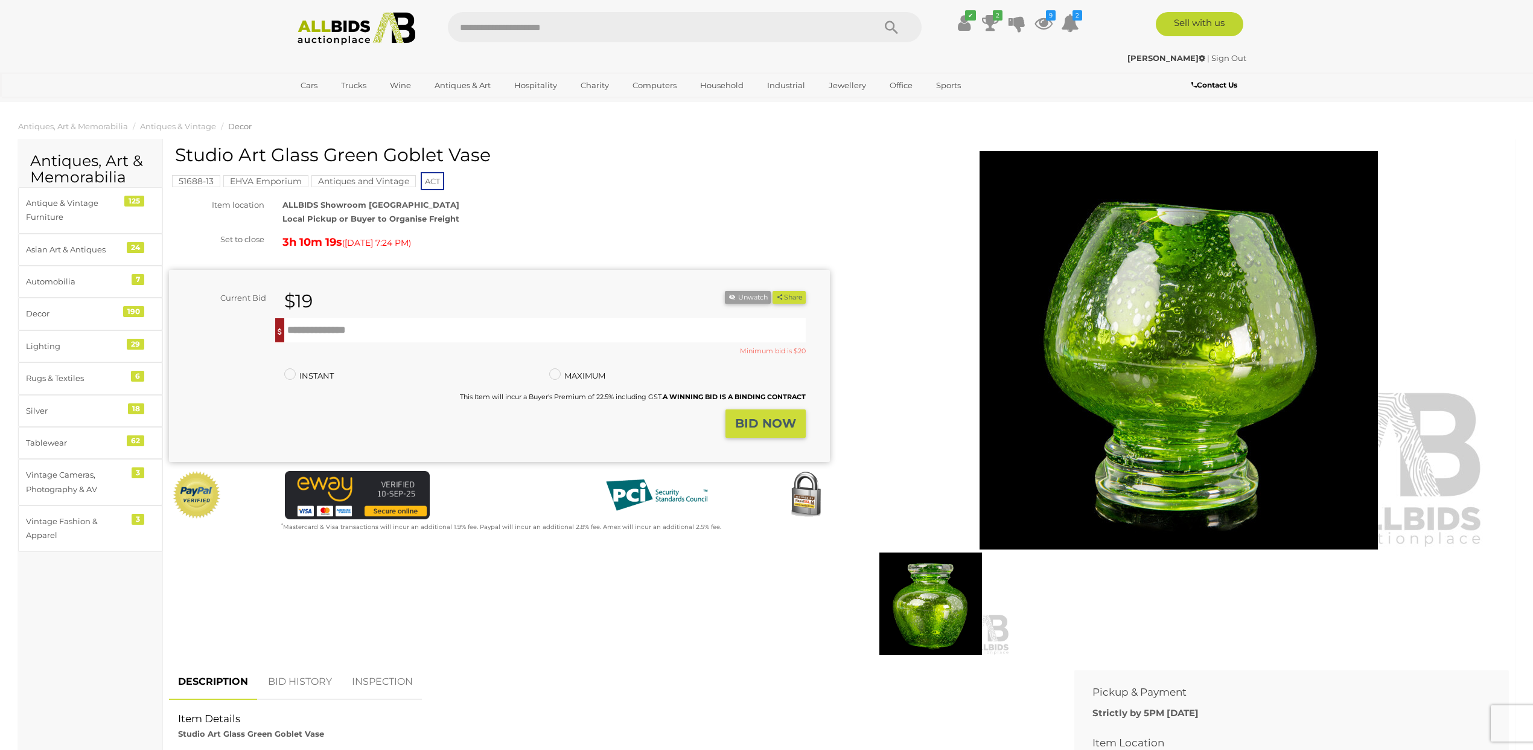
click at [773, 424] on strong "BID NOW" at bounding box center [765, 423] width 61 height 14
click at [298, 325] on input "text" at bounding box center [544, 330] width 521 height 24
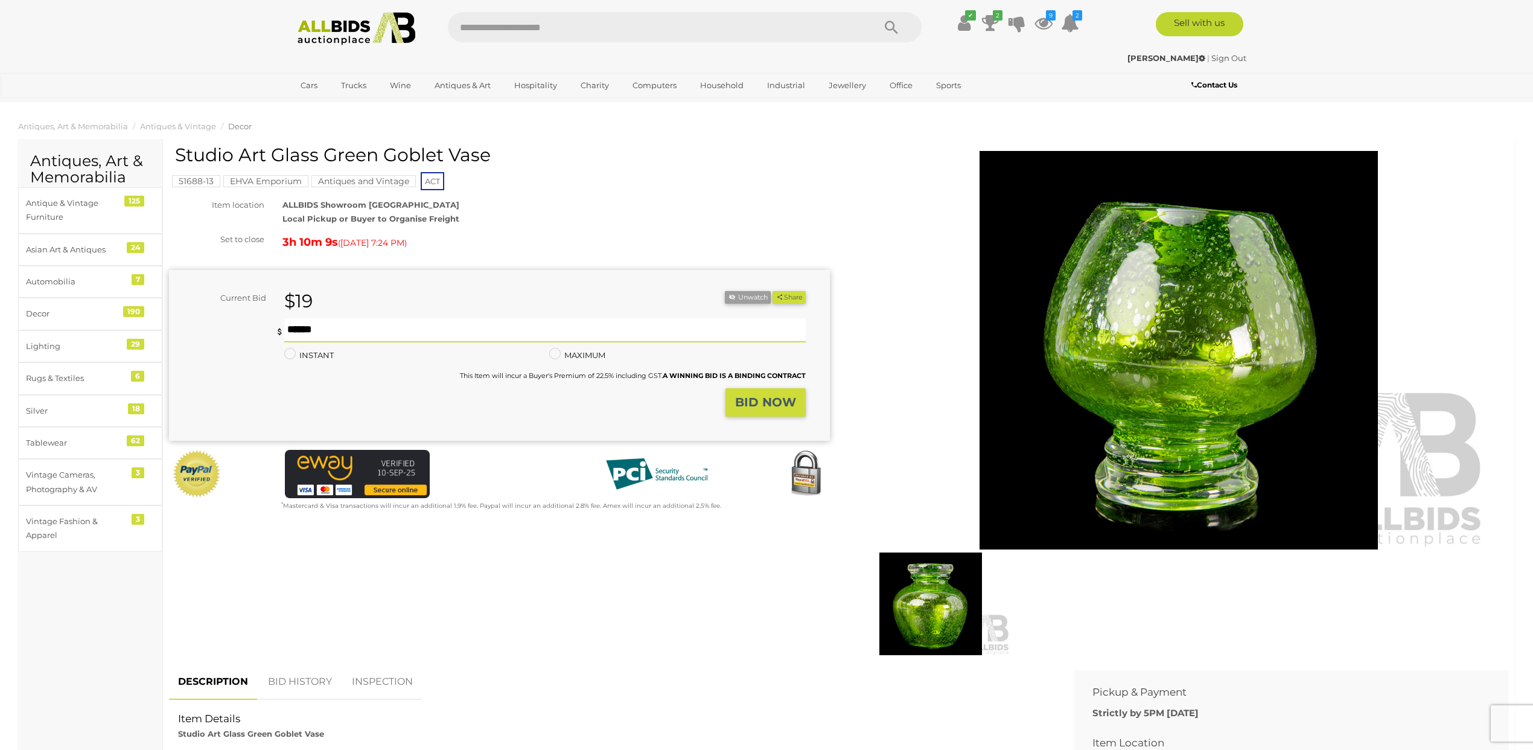
type input "**"
click at [776, 399] on strong "BID NOW" at bounding box center [765, 402] width 61 height 14
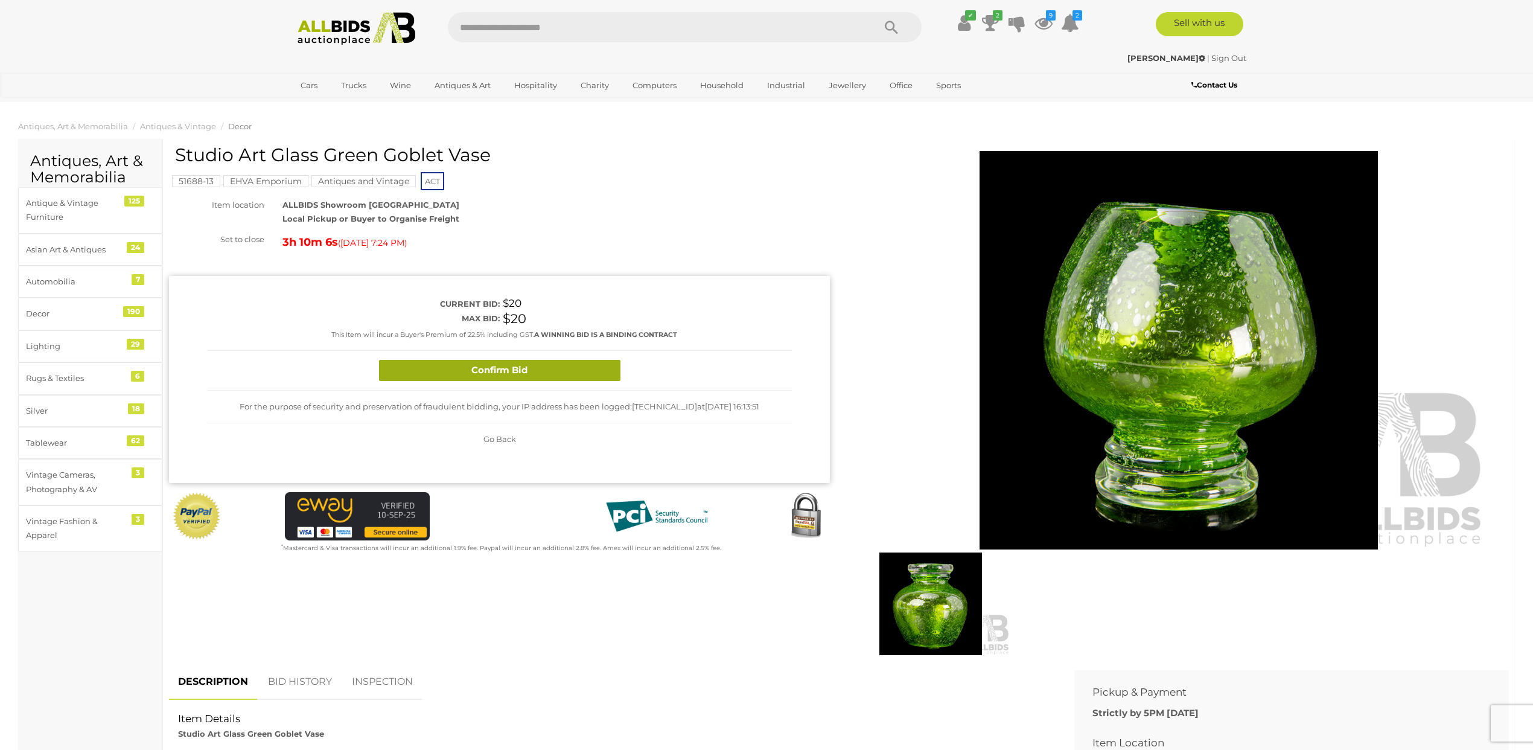
click at [518, 372] on button "Confirm Bid" at bounding box center [499, 370] width 241 height 21
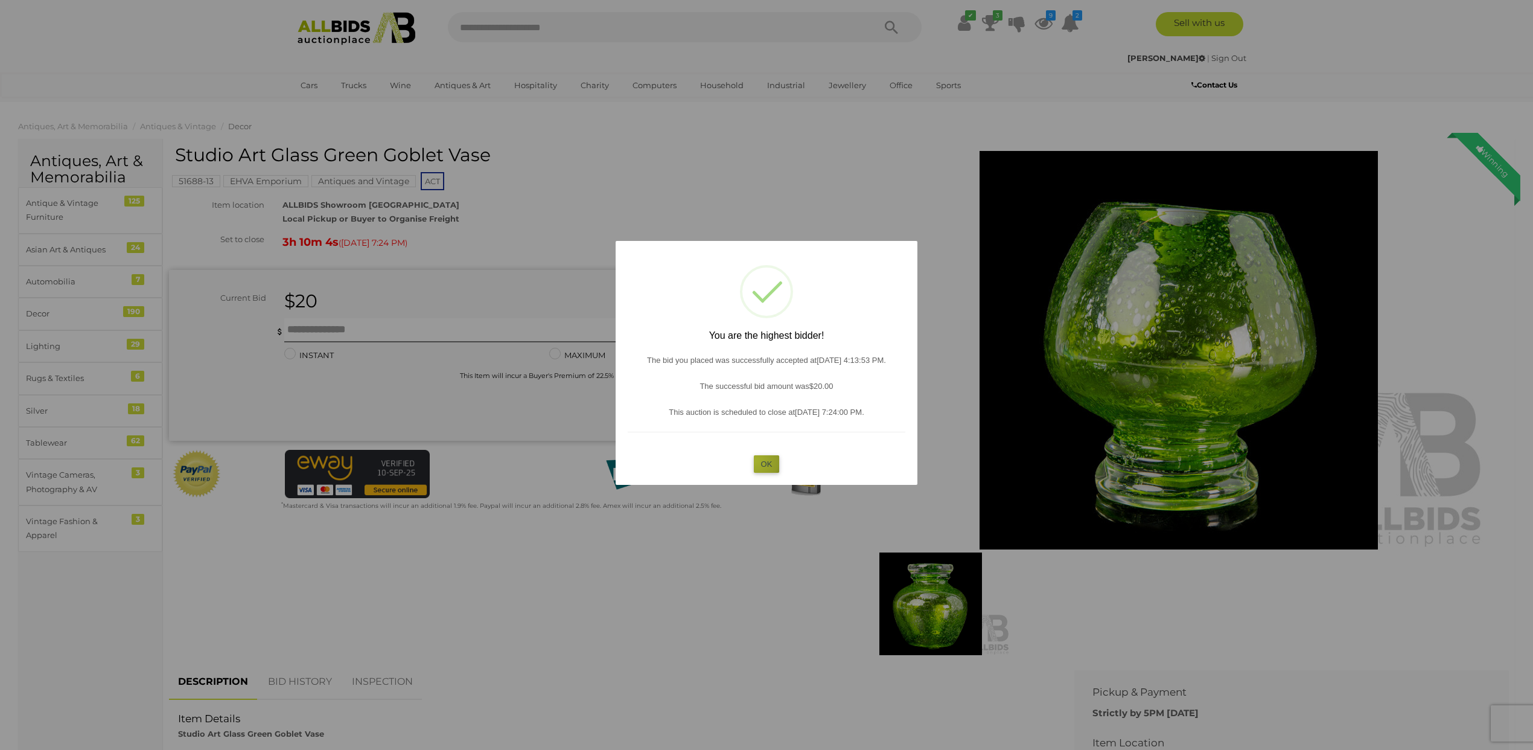
click at [756, 460] on button "OK" at bounding box center [767, 464] width 26 height 18
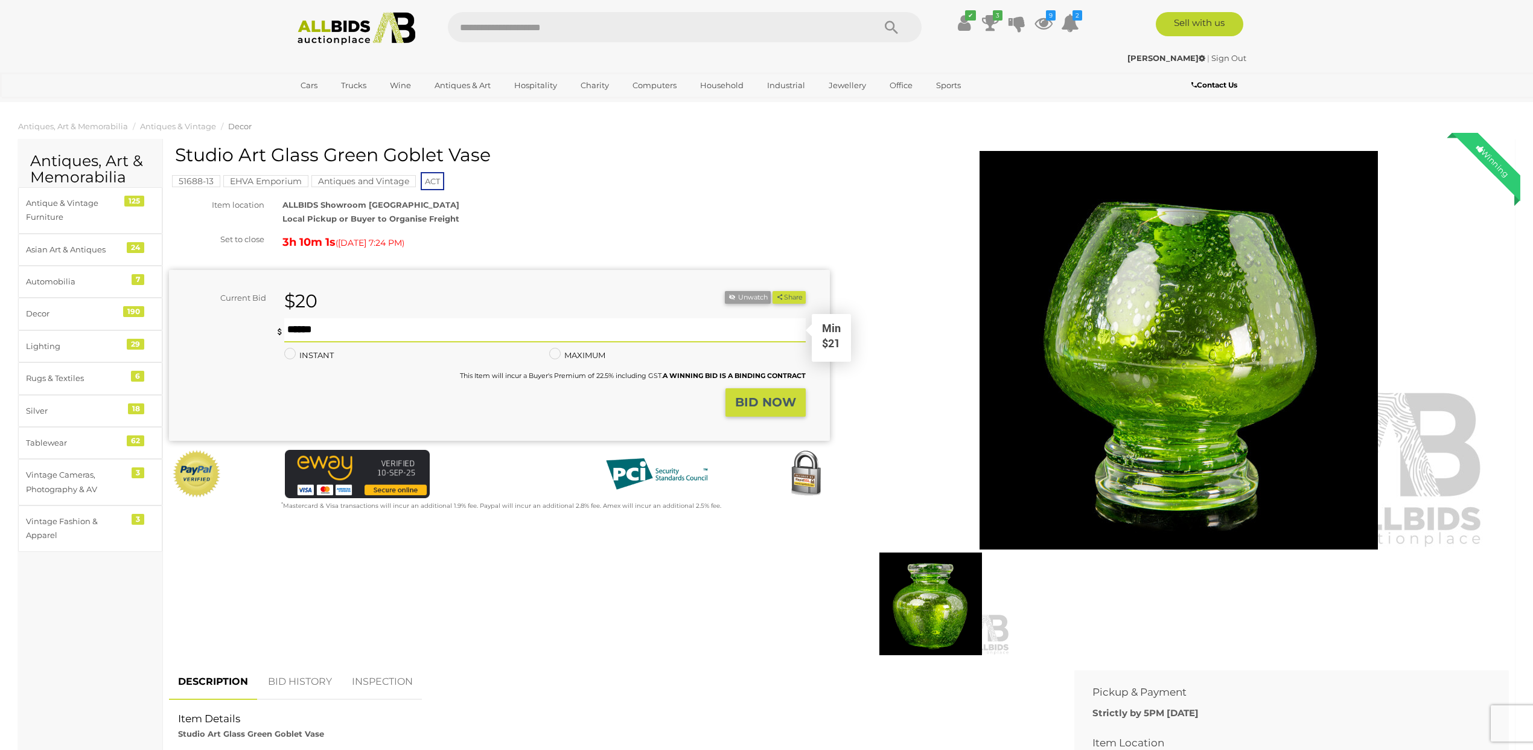
click at [295, 331] on input "text" at bounding box center [544, 330] width 521 height 24
type input "**"
click at [751, 399] on strong "BID NOW" at bounding box center [765, 402] width 61 height 14
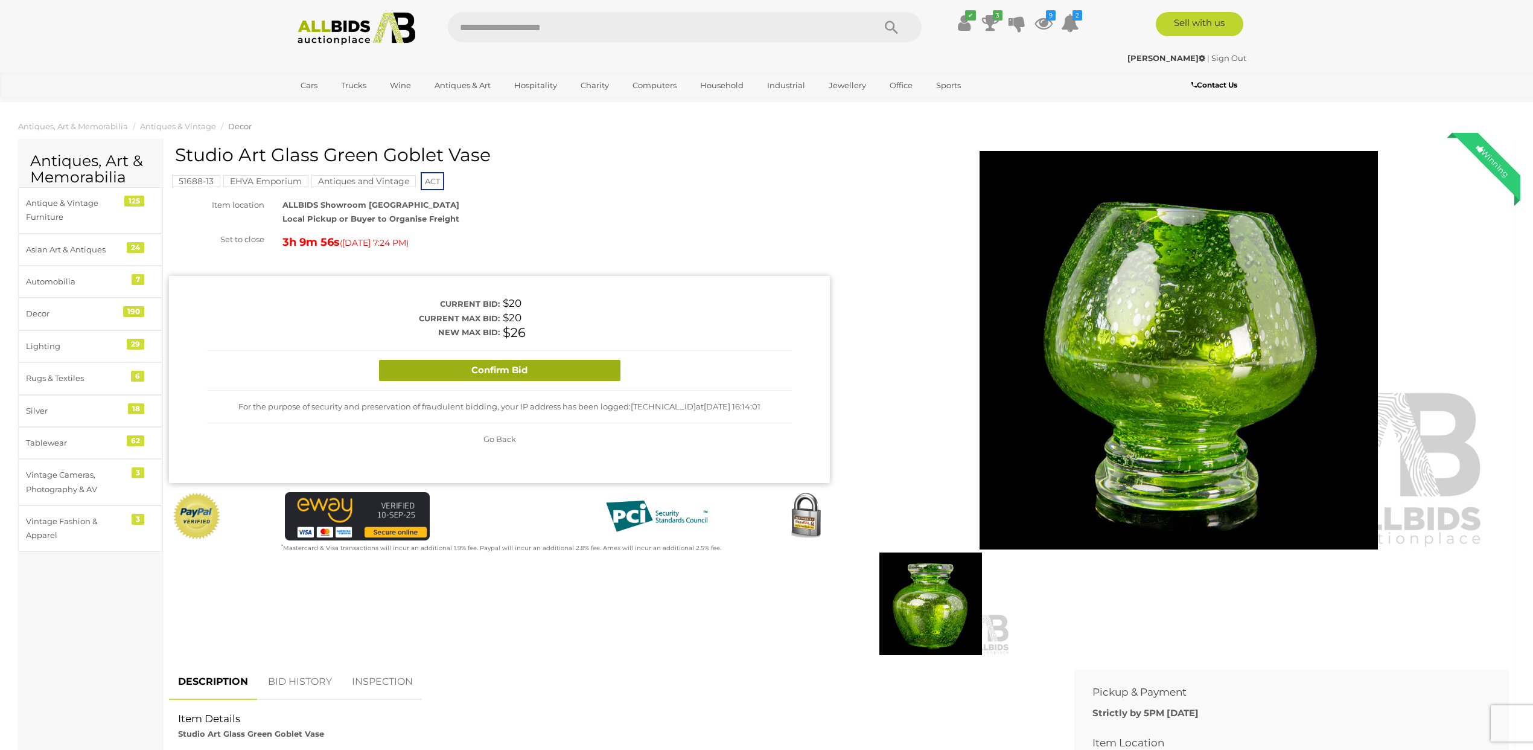
click at [515, 368] on button "Confirm Bid" at bounding box center [499, 370] width 241 height 21
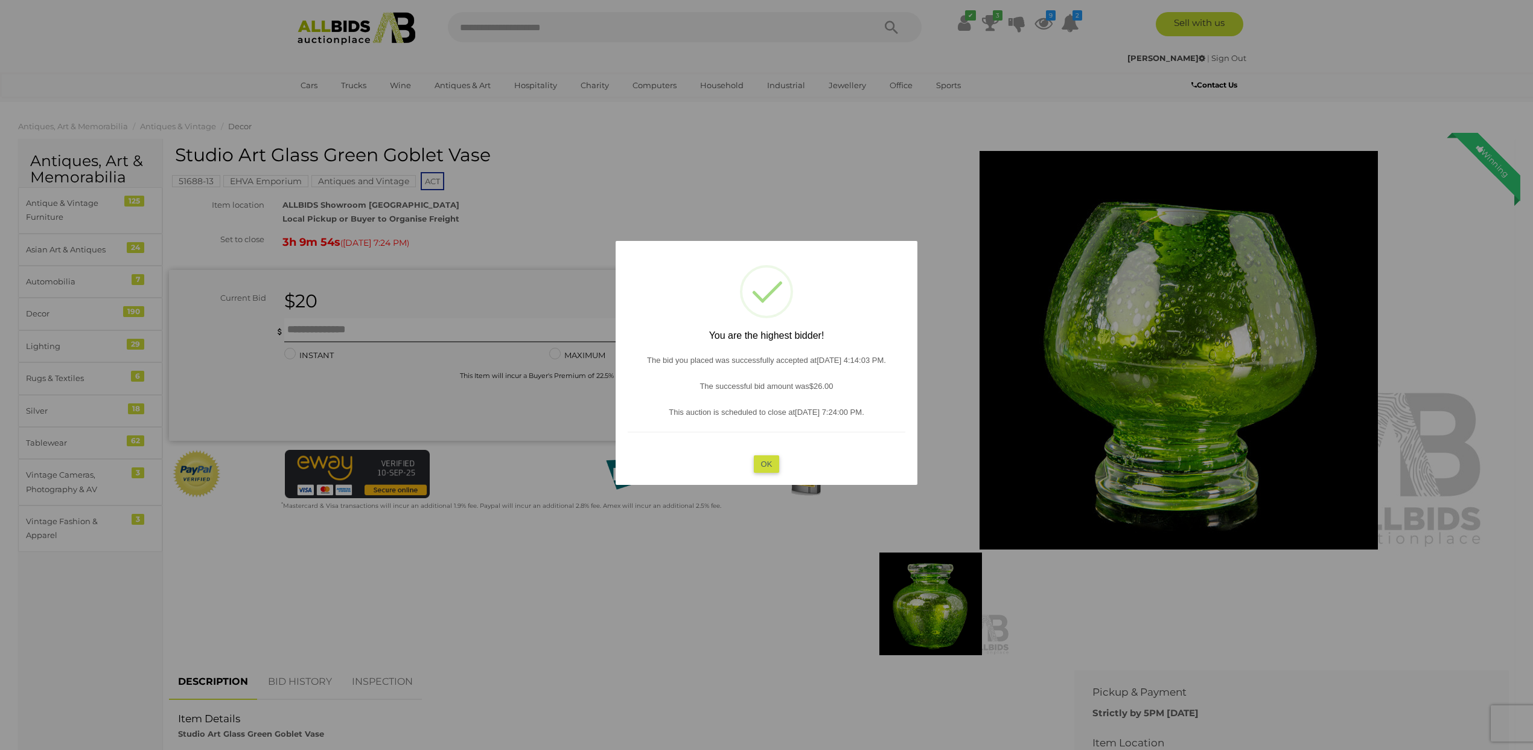
click at [776, 464] on button "OK" at bounding box center [767, 464] width 26 height 18
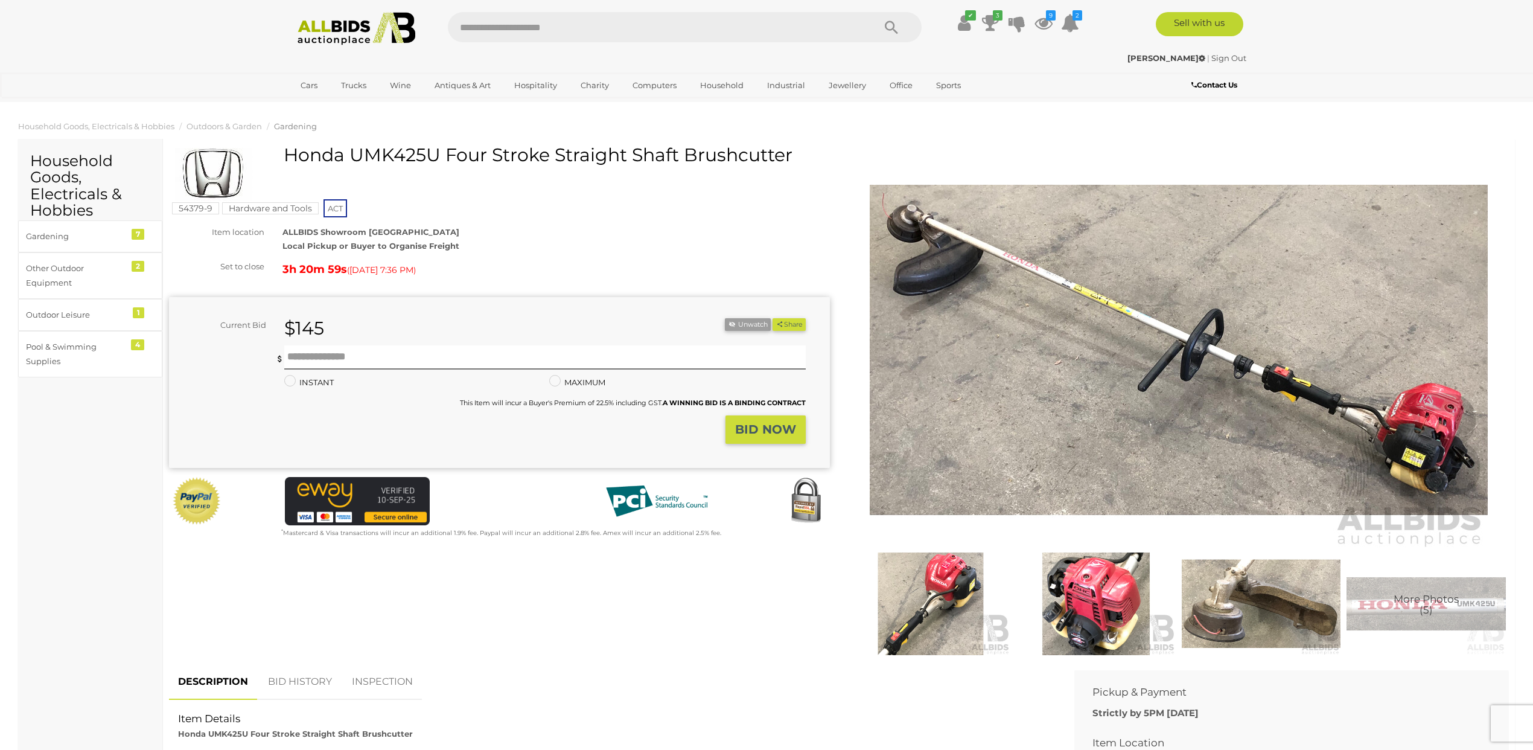
drag, startPoint x: 288, startPoint y: 150, endPoint x: 633, endPoint y: 170, distance: 345.8
click at [632, 174] on div "Honda UMK425U Four Stroke Straight Shaft Brushcutter" at bounding box center [501, 173] width 652 height 56
copy h1 "Honda UMK425U Four Stroke Straight Shaft Brushcutter"
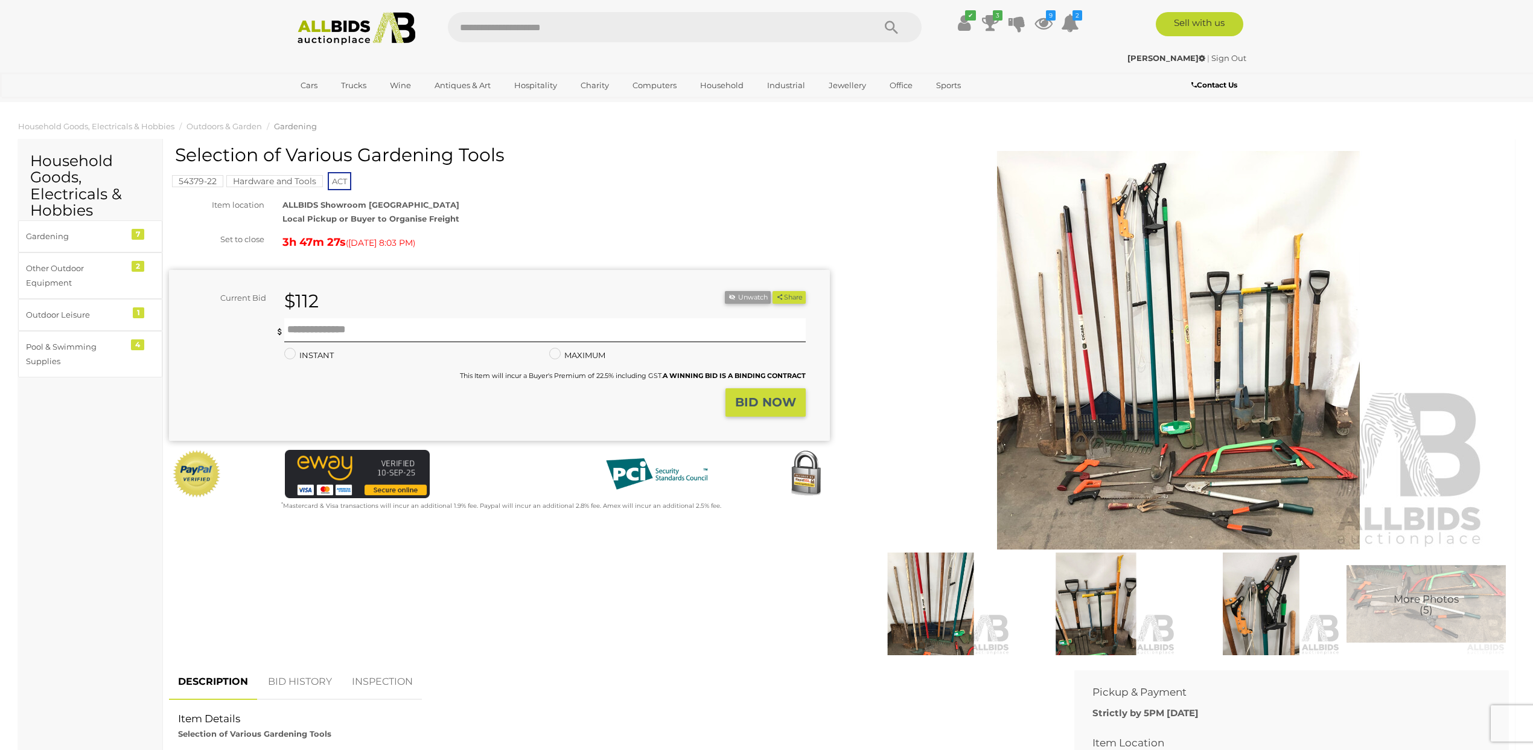
click at [1297, 428] on img at bounding box center [1179, 350] width 618 height 398
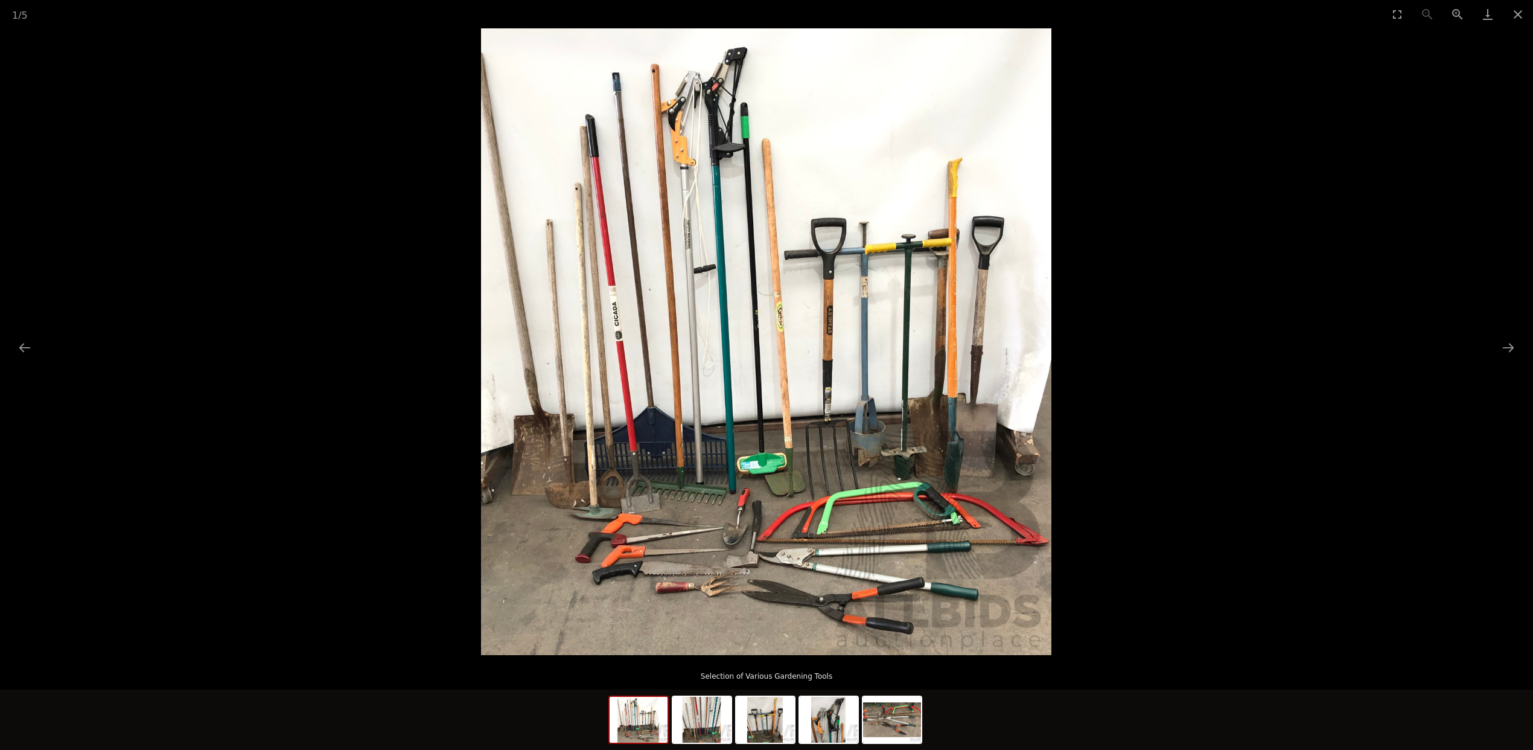
click at [709, 457] on img at bounding box center [766, 341] width 570 height 626
click at [675, 499] on img at bounding box center [766, 341] width 570 height 626
click at [651, 434] on img at bounding box center [766, 341] width 570 height 626
click at [636, 494] on img at bounding box center [766, 341] width 570 height 626
click at [597, 517] on img at bounding box center [766, 341] width 570 height 626
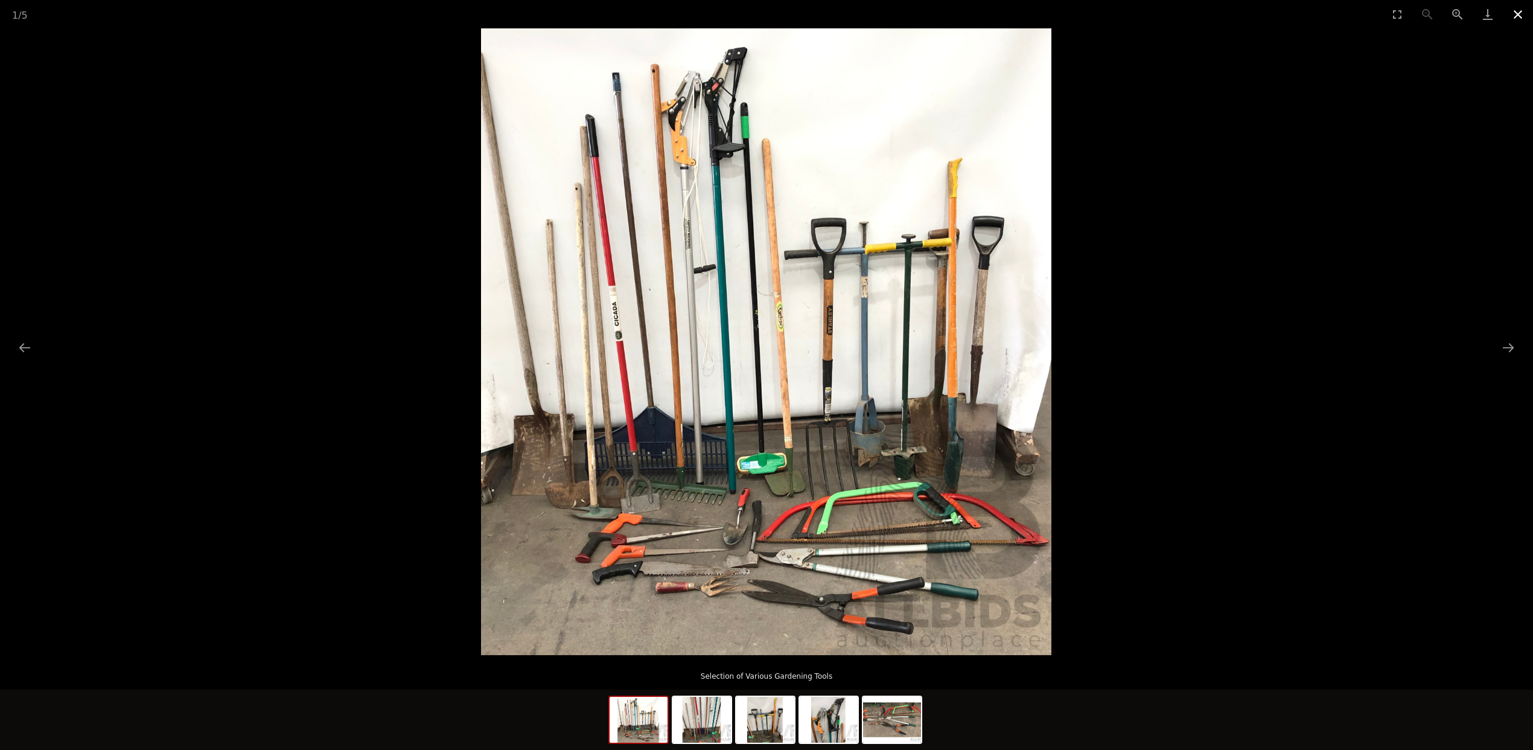
click at [1521, 19] on button "Close gallery" at bounding box center [1518, 14] width 30 height 28
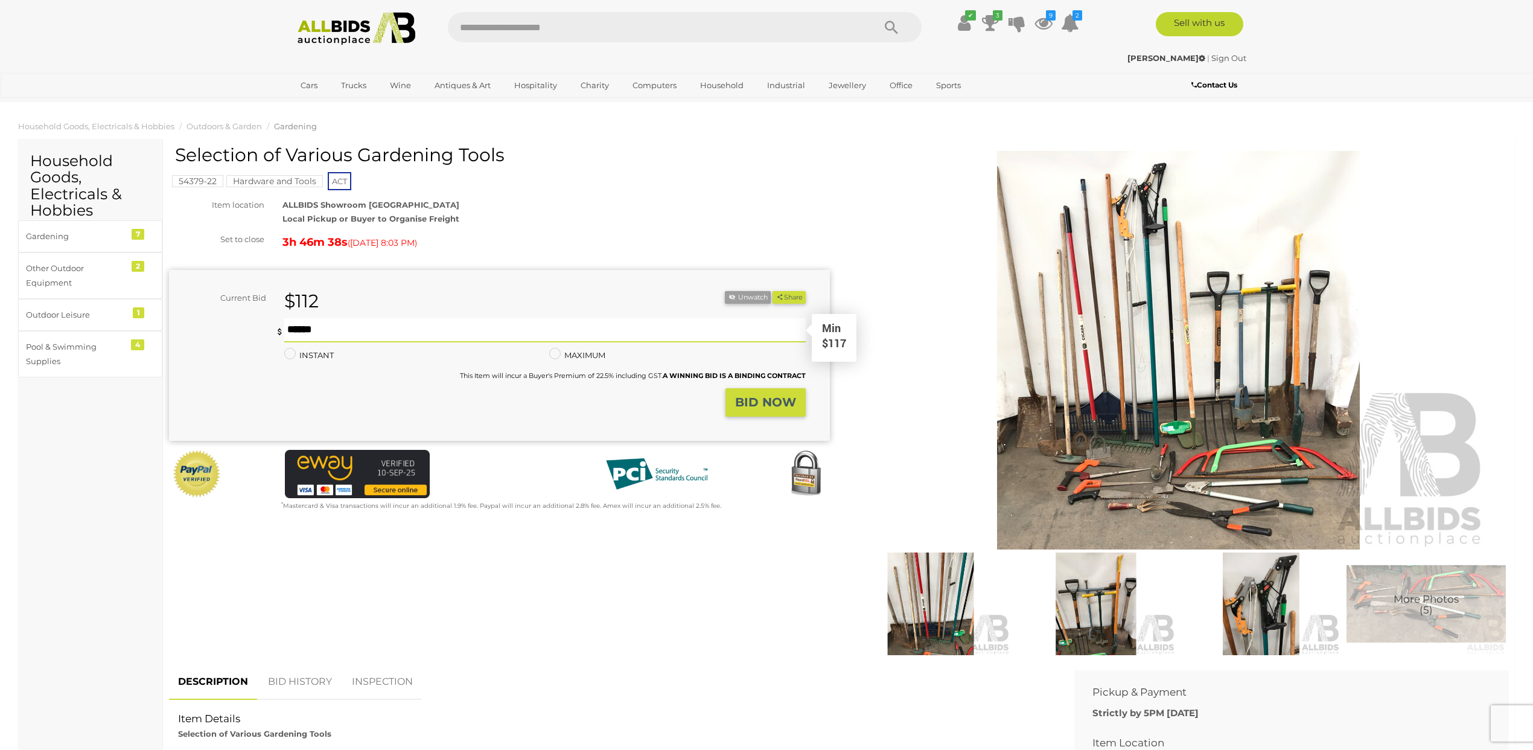
click at [300, 323] on input "text" at bounding box center [544, 330] width 521 height 24
type input "***"
click at [788, 407] on strong "BID NOW" at bounding box center [765, 402] width 61 height 14
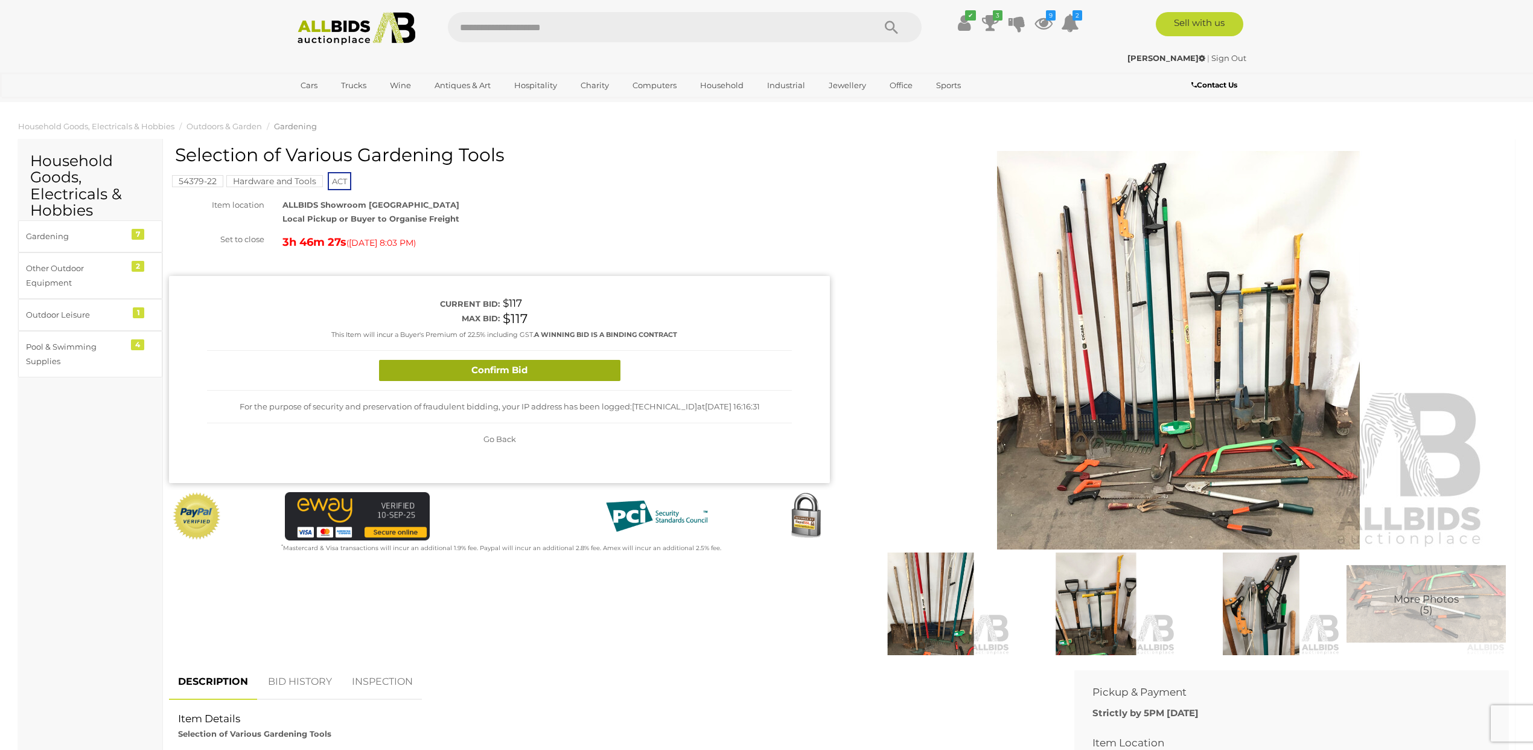
click at [518, 364] on button "Confirm Bid" at bounding box center [499, 370] width 241 height 21
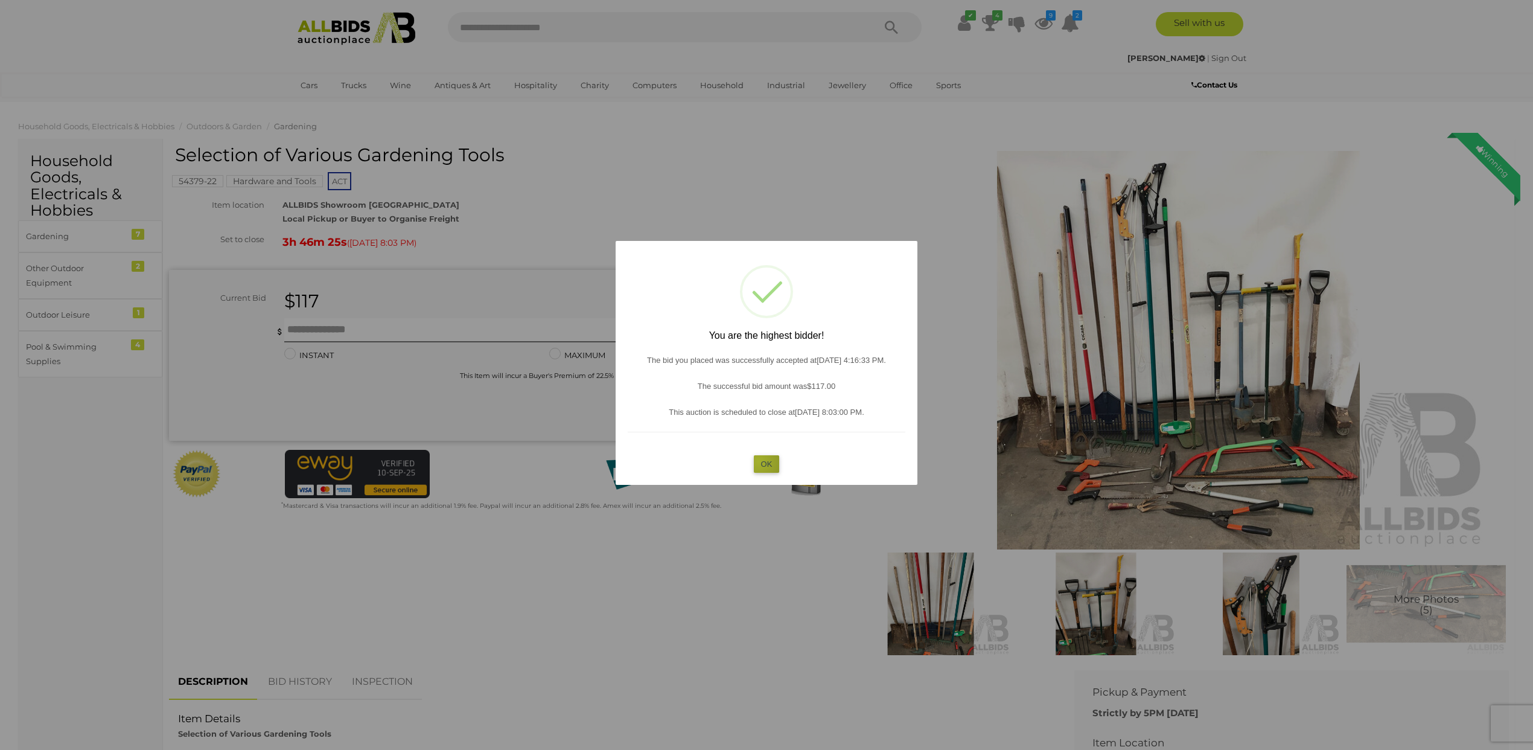
click at [759, 461] on button "OK" at bounding box center [767, 464] width 26 height 18
